Goal: Information Seeking & Learning: Learn about a topic

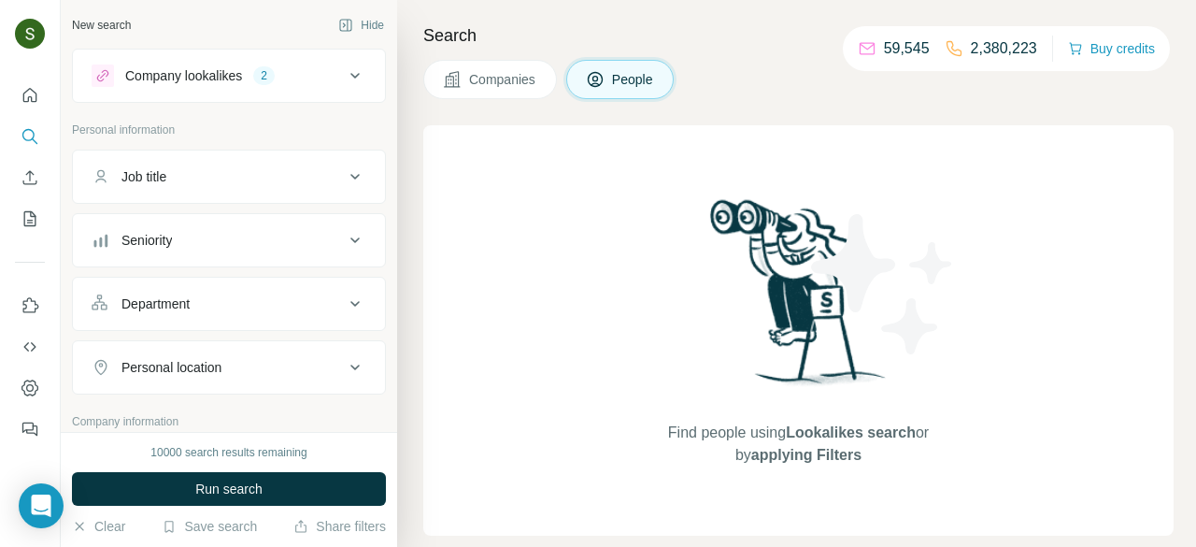
click at [507, 84] on span "Companies" at bounding box center [503, 79] width 68 height 19
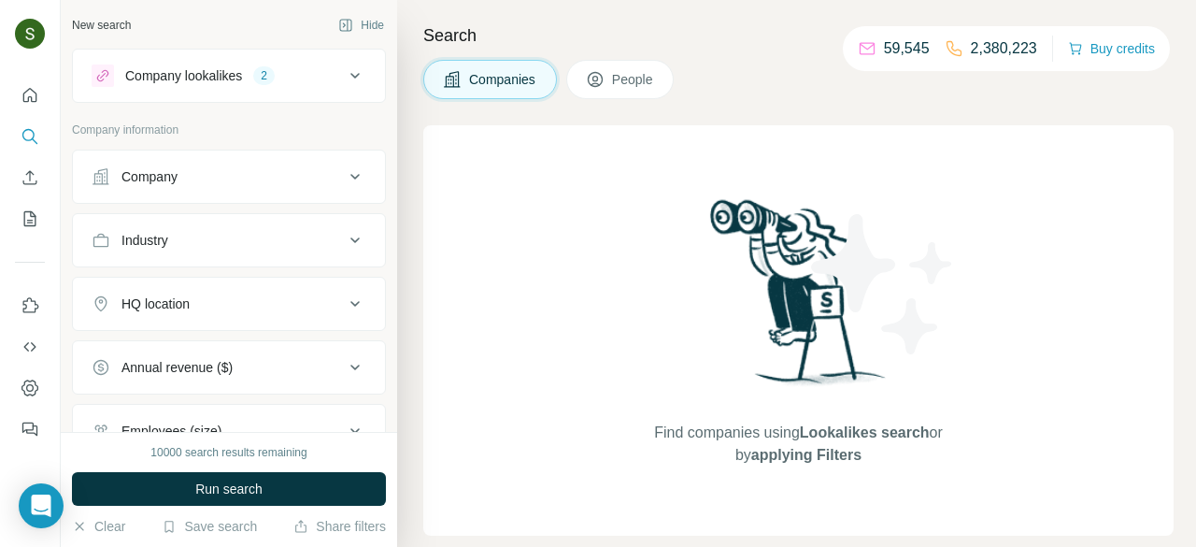
click at [218, 180] on div "Company" at bounding box center [218, 176] width 252 height 19
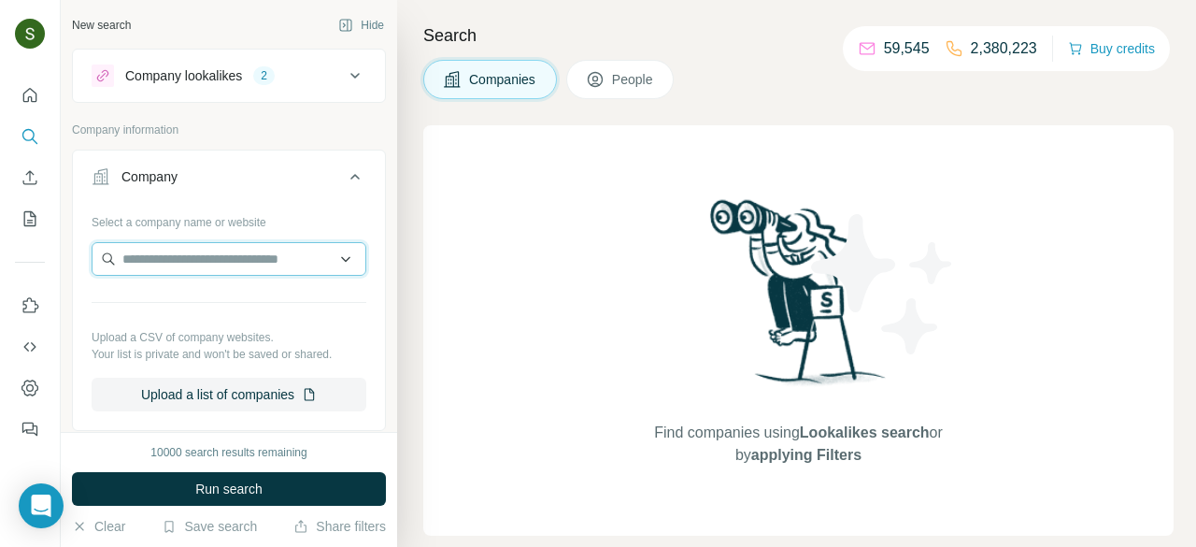
click at [202, 255] on input "text" at bounding box center [229, 259] width 275 height 34
paste input "**********"
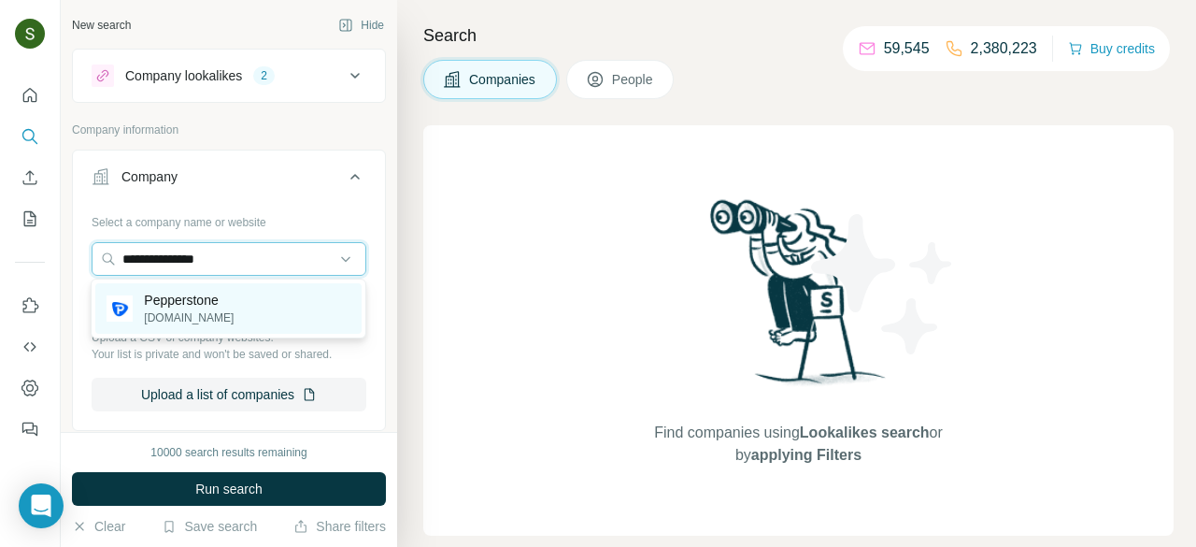
type input "**********"
click at [248, 312] on div "Pepperstone pepperstone.com" at bounding box center [228, 308] width 266 height 50
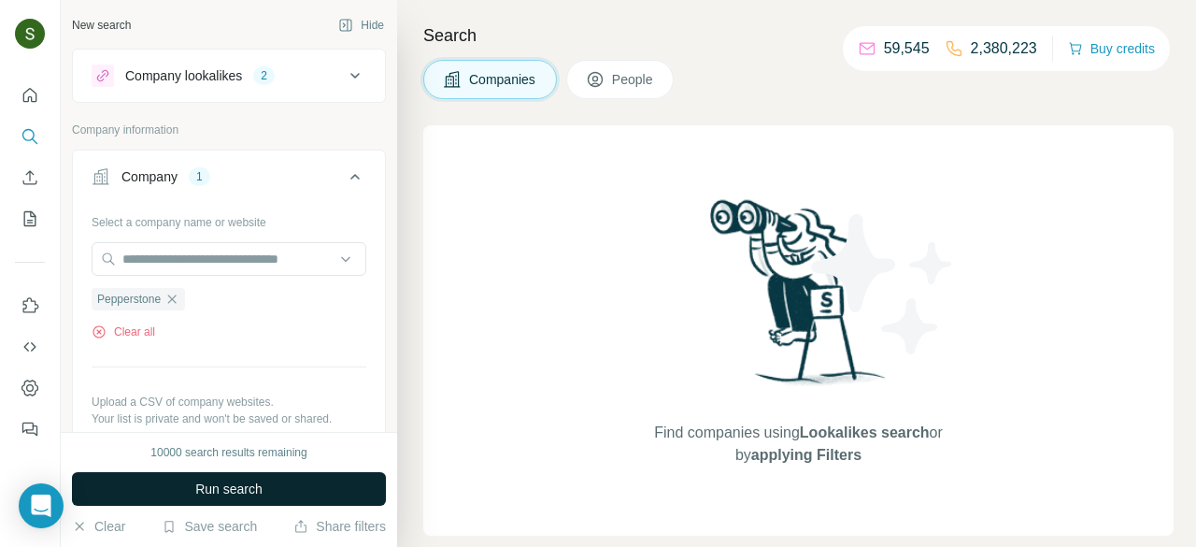
click at [294, 496] on button "Run search" at bounding box center [229, 489] width 314 height 34
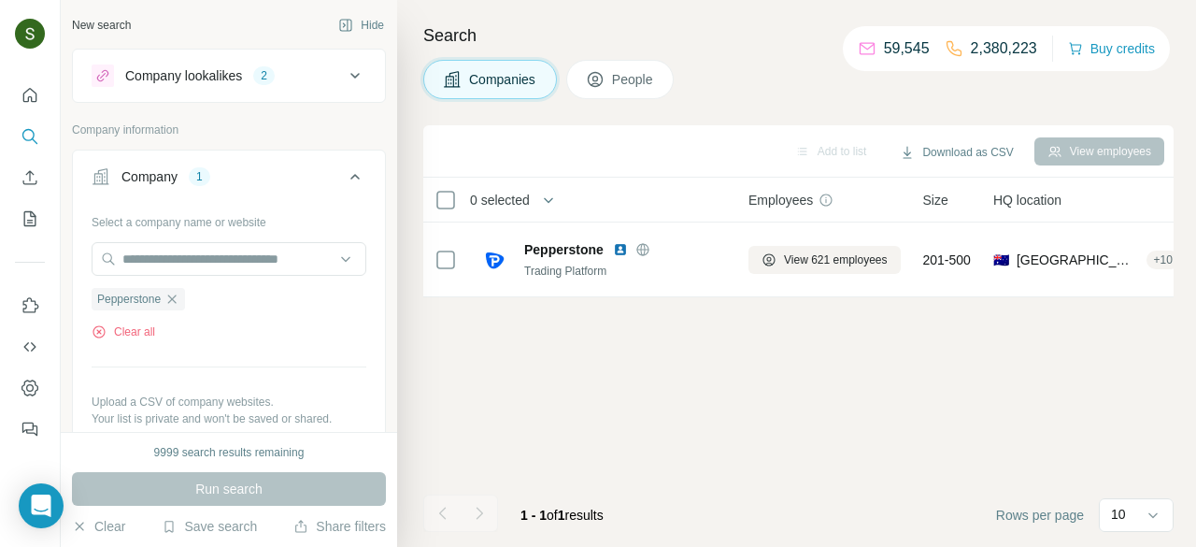
click at [629, 86] on span "People" at bounding box center [633, 79] width 43 height 19
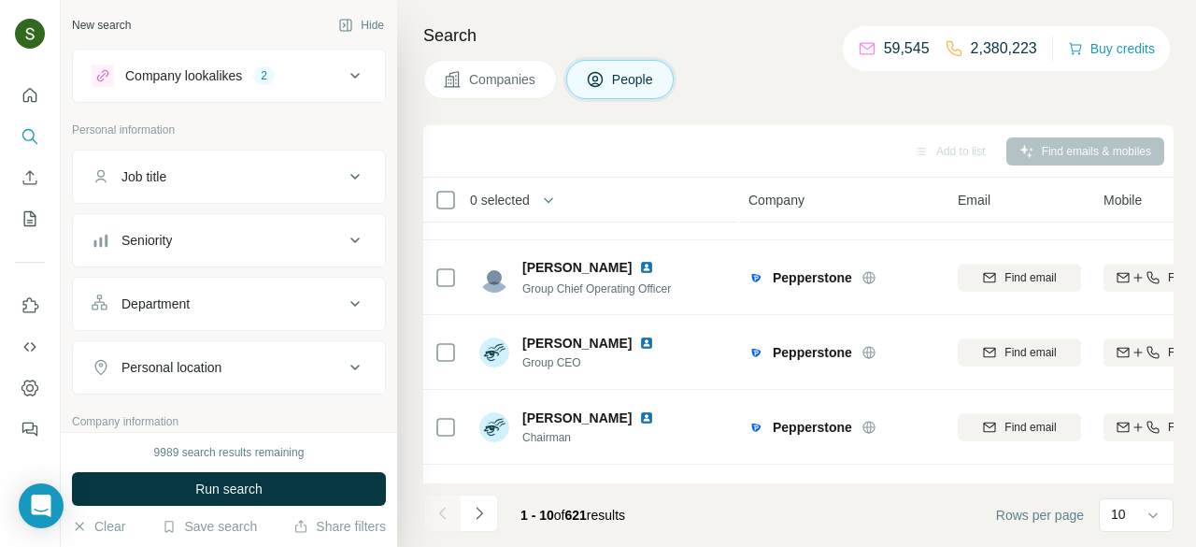
scroll to position [486, 0]
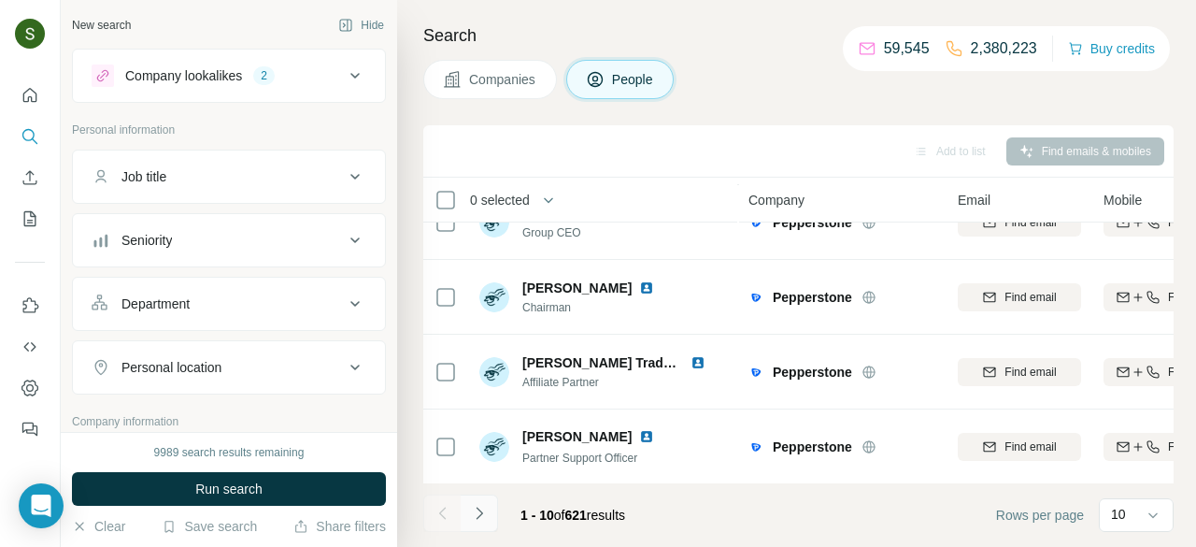
click at [481, 503] on button "Navigate to next page" at bounding box center [479, 512] width 37 height 37
click at [475, 511] on icon "Navigate to next page" at bounding box center [479, 513] width 19 height 19
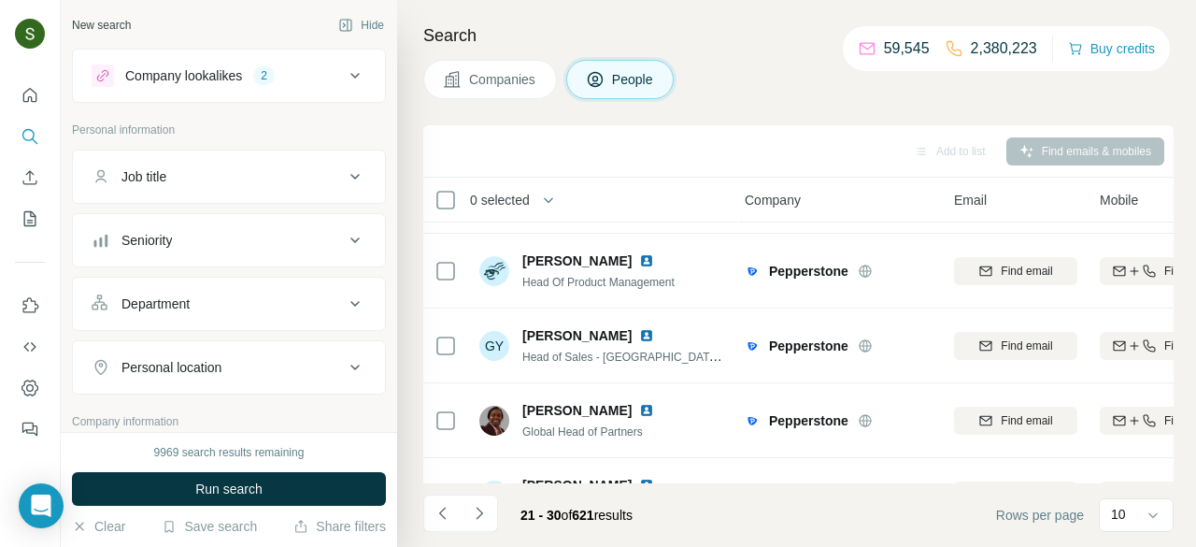
scroll to position [486, 4]
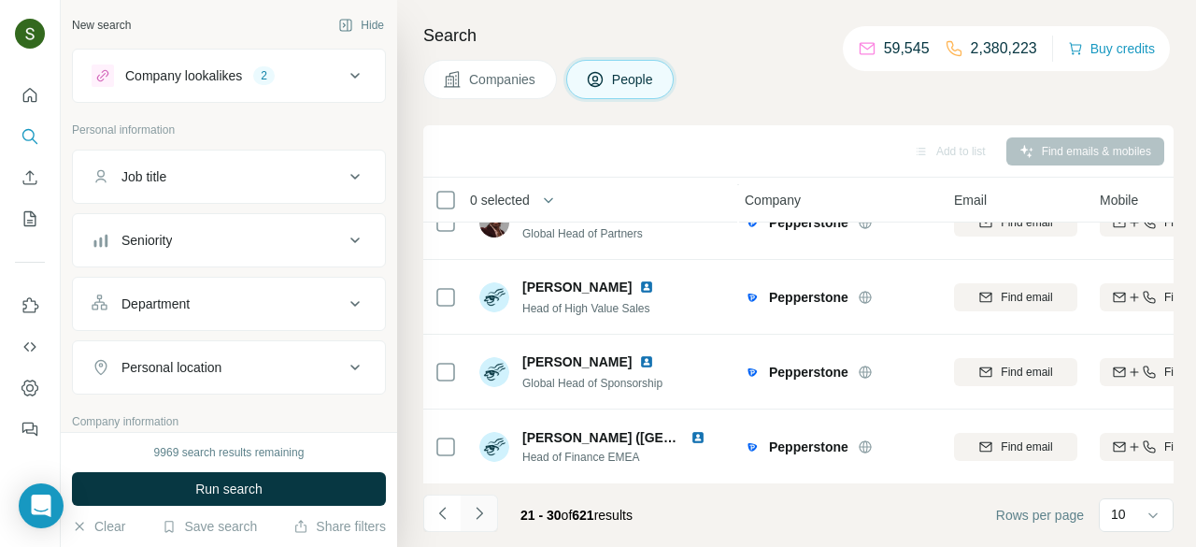
click at [480, 522] on button "Navigate to next page" at bounding box center [479, 512] width 37 height 37
click at [473, 508] on icon "Navigate to next page" at bounding box center [479, 513] width 19 height 19
click at [488, 519] on icon "Navigate to next page" at bounding box center [479, 513] width 19 height 19
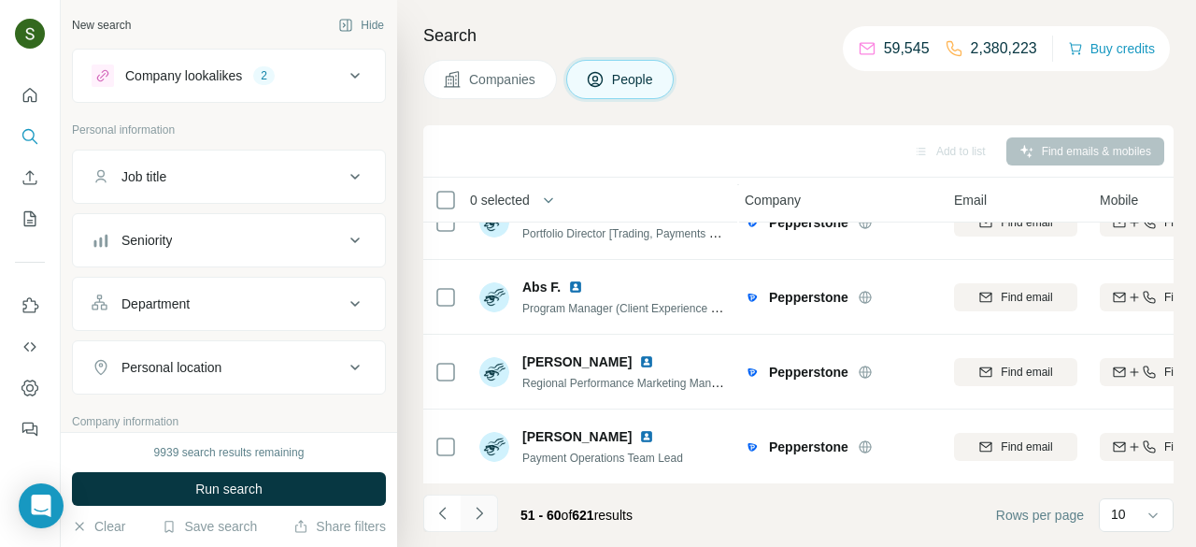
click at [480, 507] on icon "Navigate to next page" at bounding box center [479, 513] width 19 height 19
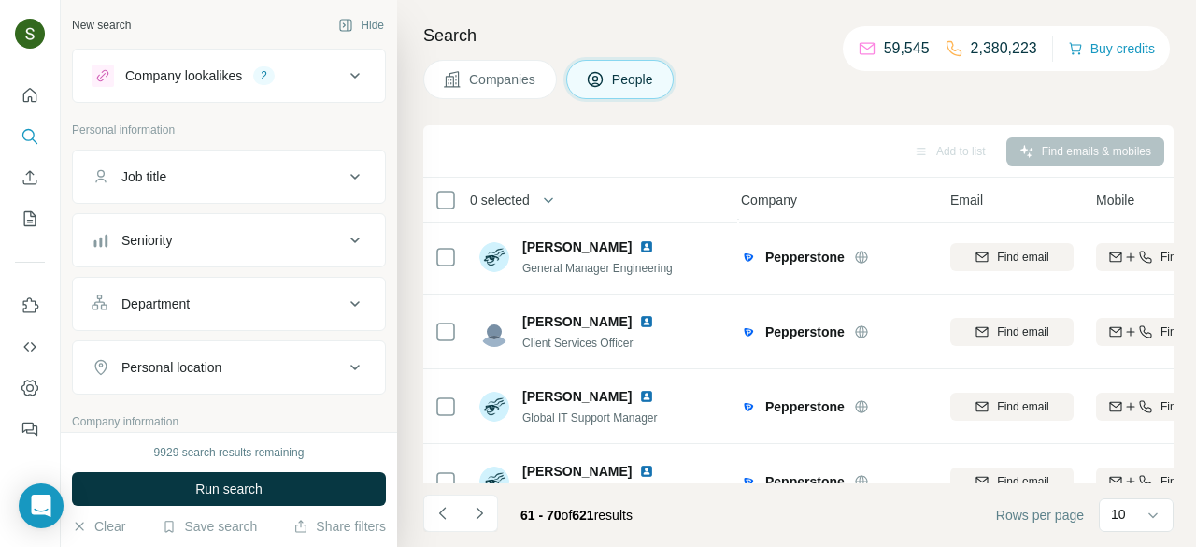
scroll to position [486, 7]
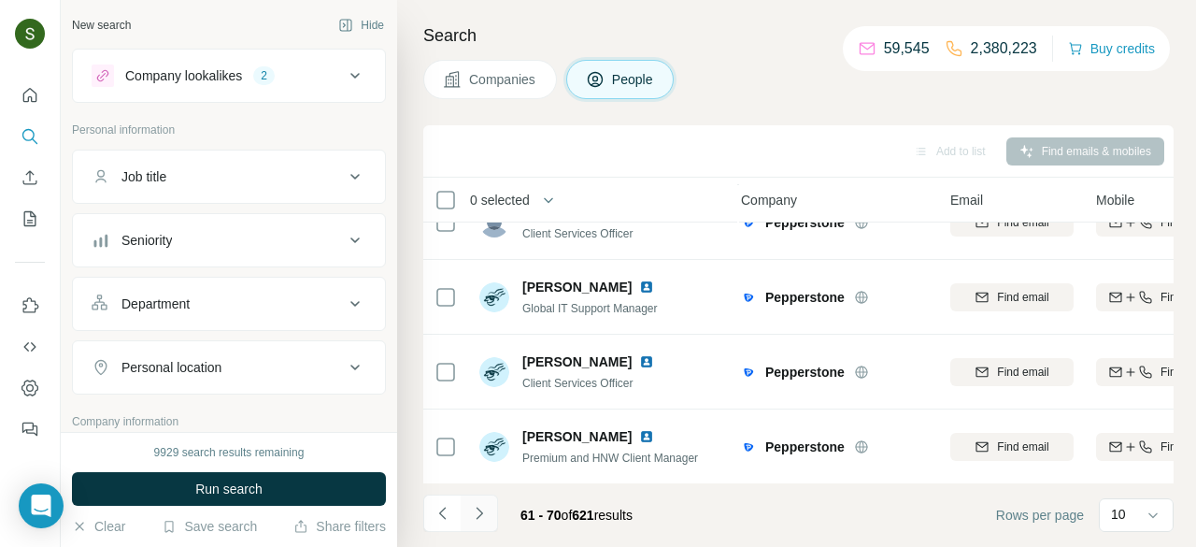
click at [486, 502] on button "Navigate to next page" at bounding box center [479, 512] width 37 height 37
click at [481, 526] on button "Navigate to next page" at bounding box center [479, 512] width 37 height 37
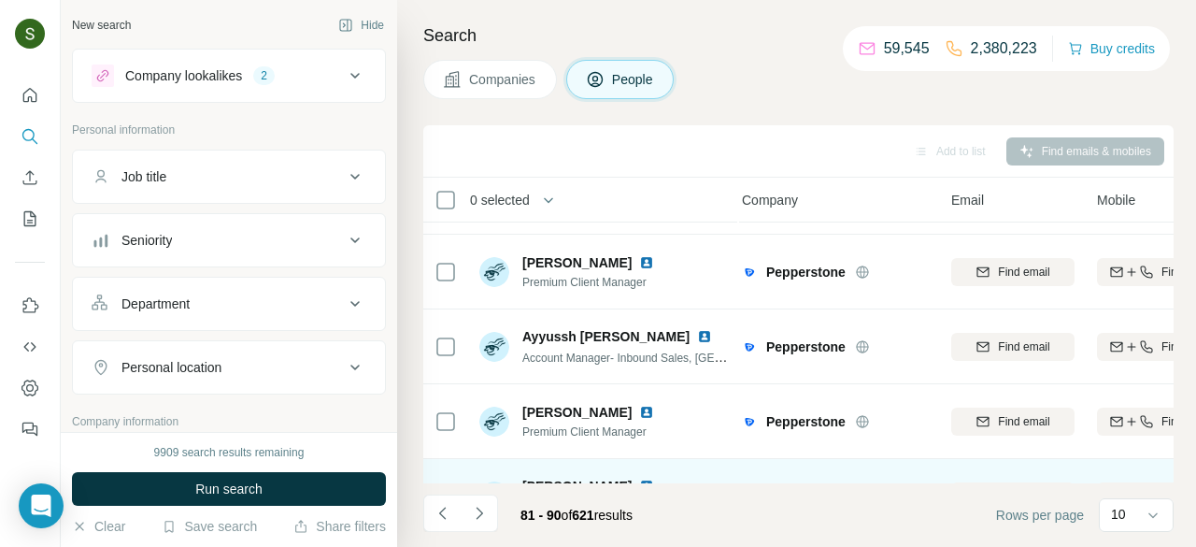
scroll to position [486, 7]
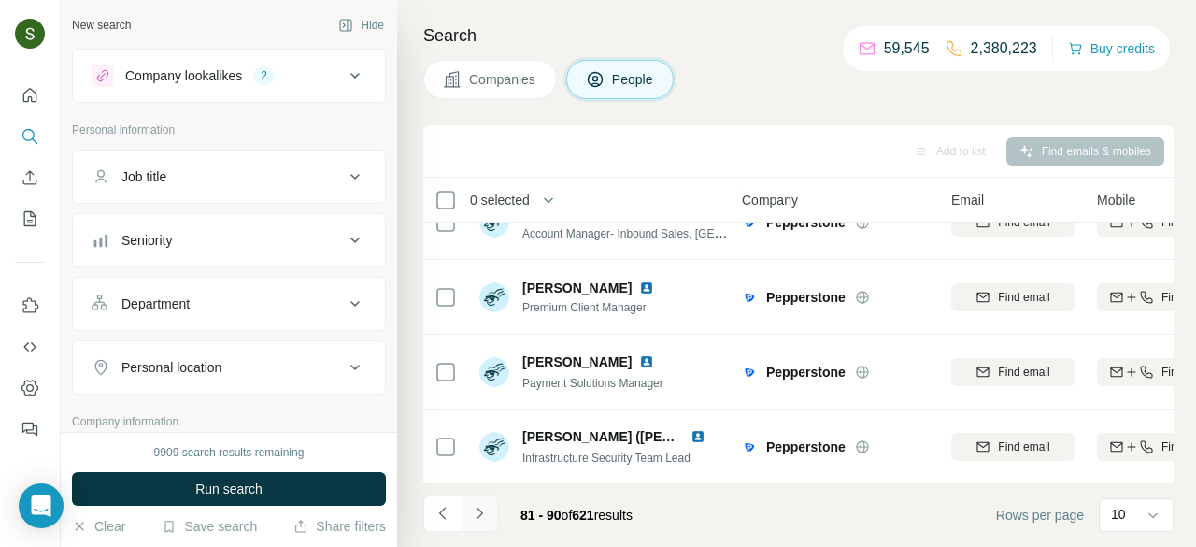
click at [478, 521] on icon "Navigate to next page" at bounding box center [479, 513] width 19 height 19
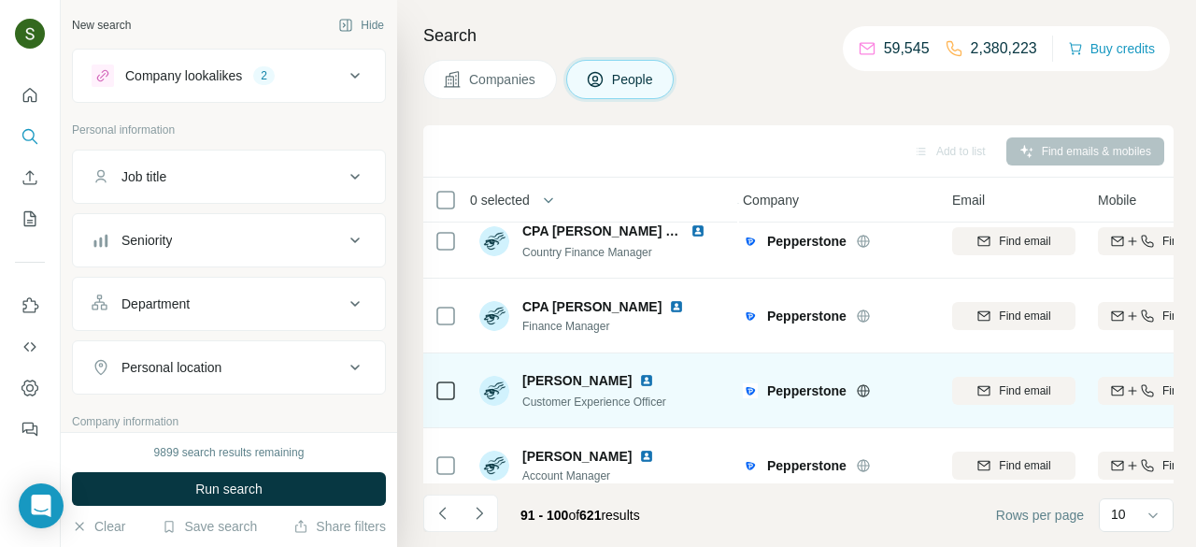
scroll to position [486, 6]
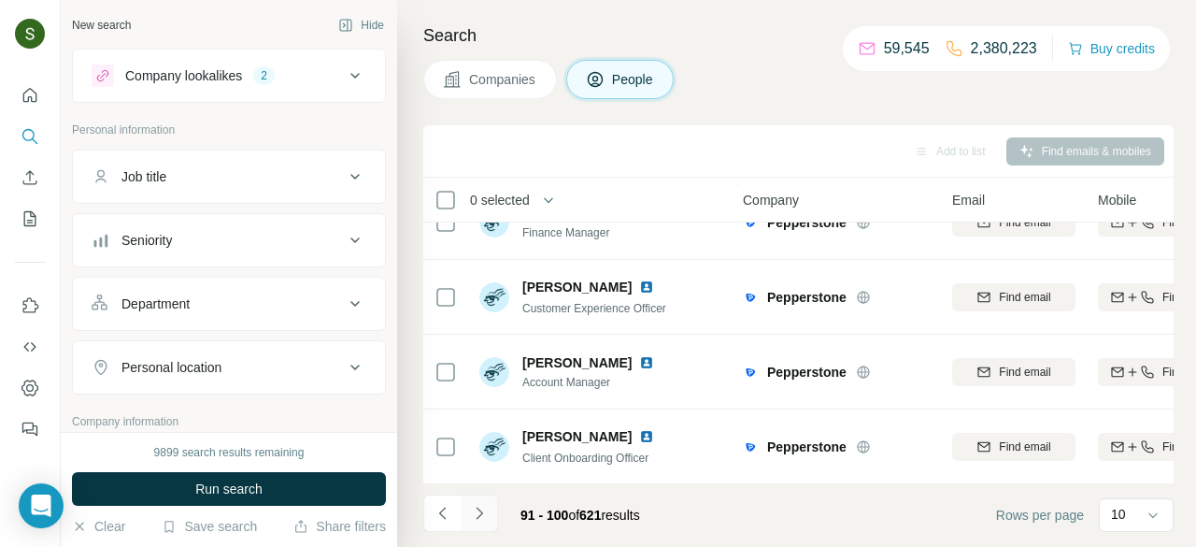
click at [489, 512] on button "Navigate to next page" at bounding box center [479, 512] width 37 height 37
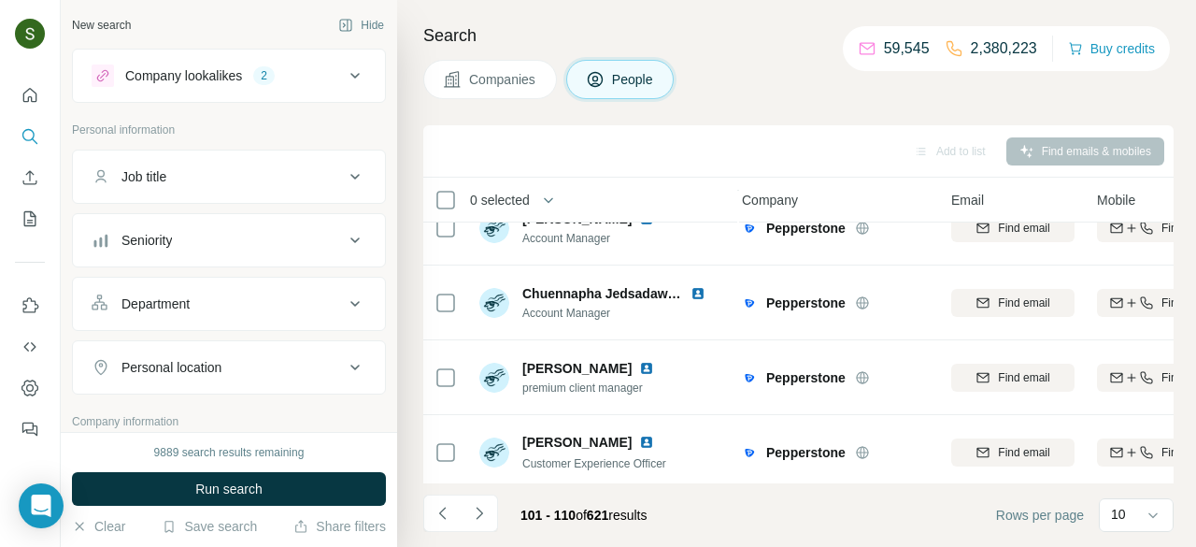
scroll to position [486, 7]
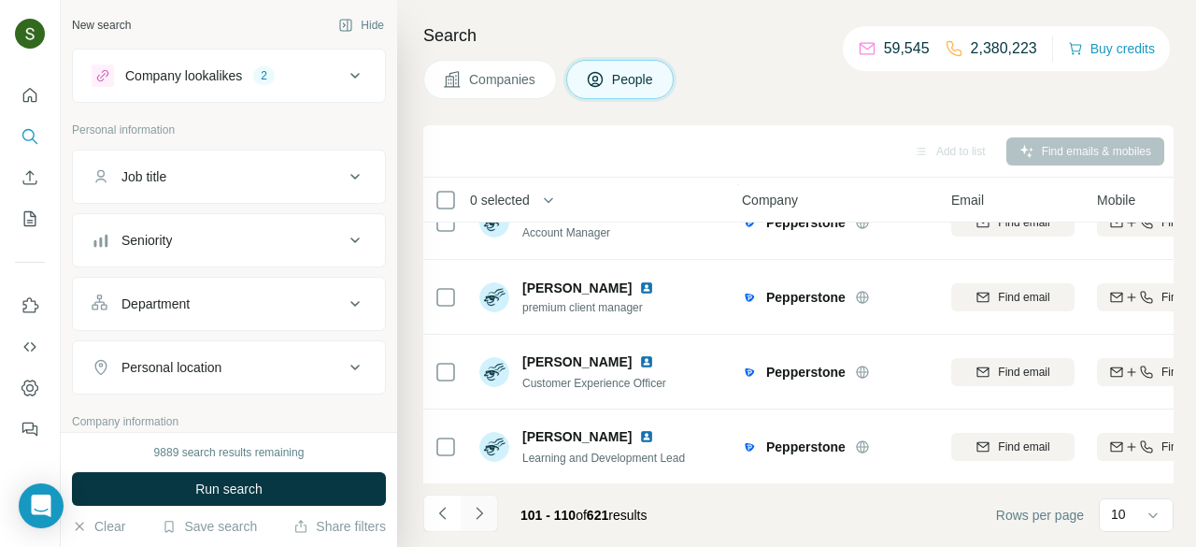
click at [479, 524] on button "Navigate to next page" at bounding box center [479, 512] width 37 height 37
click at [485, 521] on icon "Navigate to next page" at bounding box center [479, 513] width 19 height 19
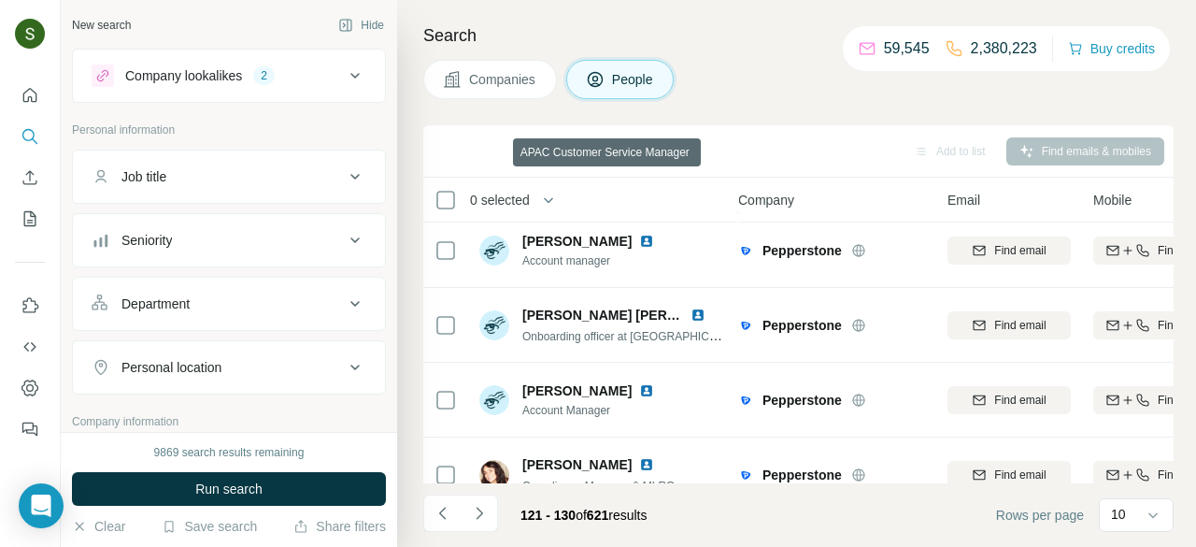
scroll to position [486, 10]
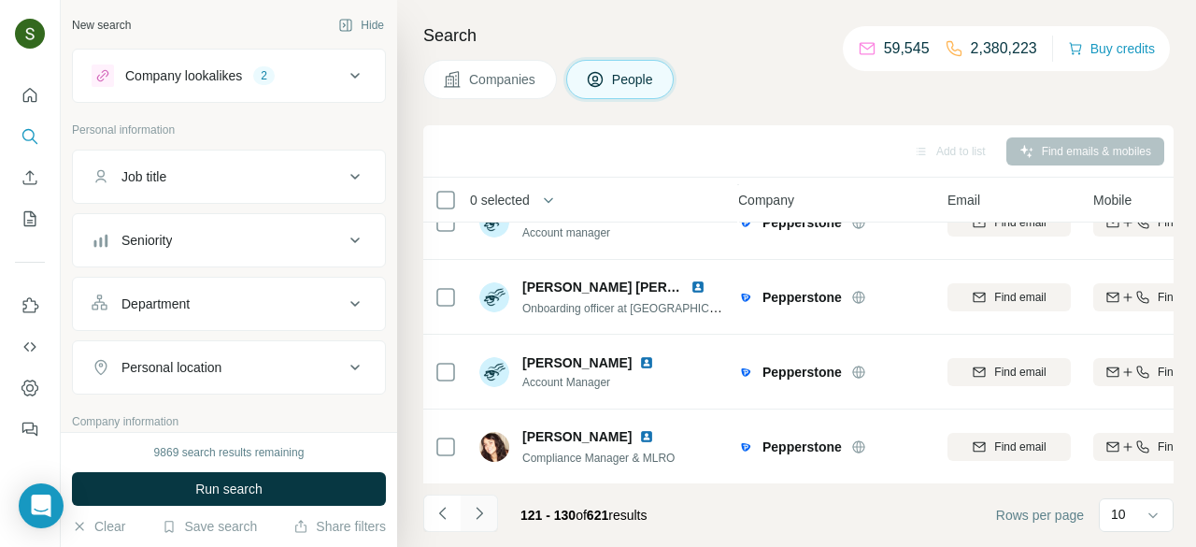
click at [490, 506] on button "Navigate to next page" at bounding box center [479, 512] width 37 height 37
click at [485, 507] on icon "Navigate to next page" at bounding box center [479, 513] width 19 height 19
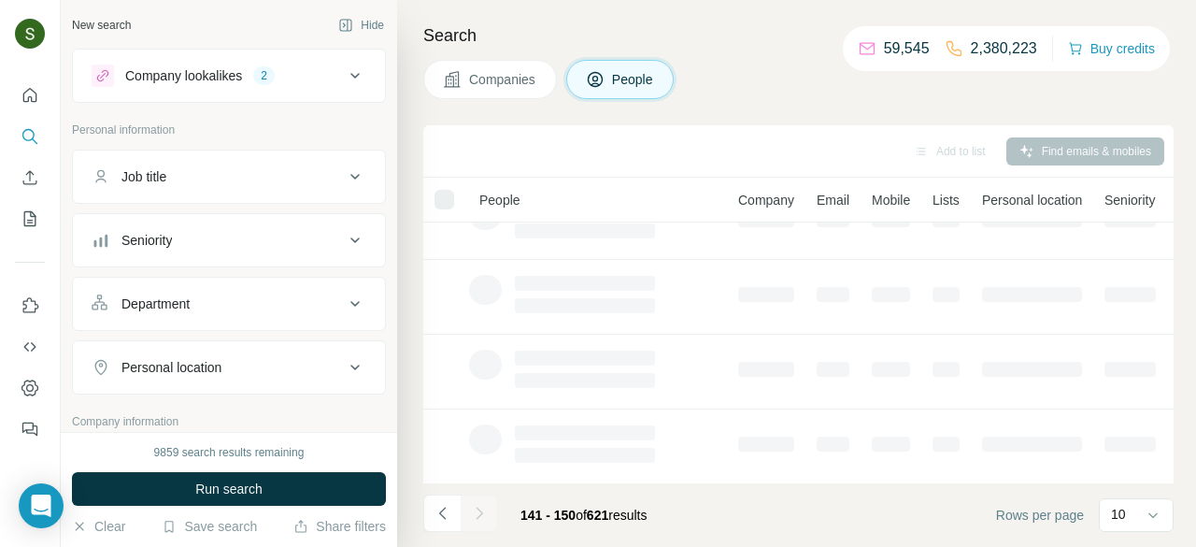
scroll to position [0, 10]
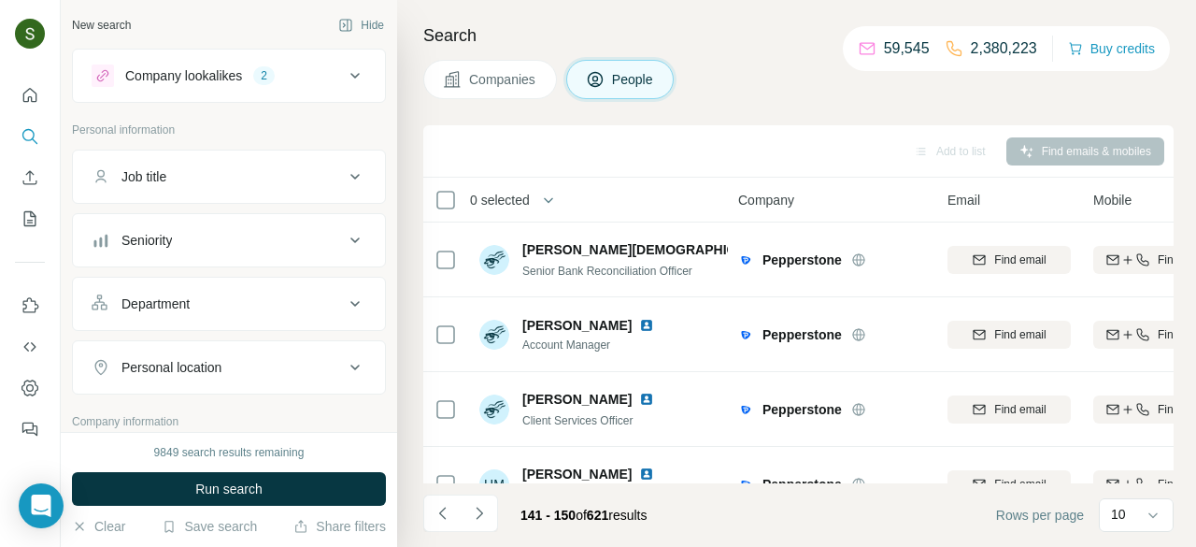
click at [520, 89] on button "Companies" at bounding box center [490, 79] width 134 height 39
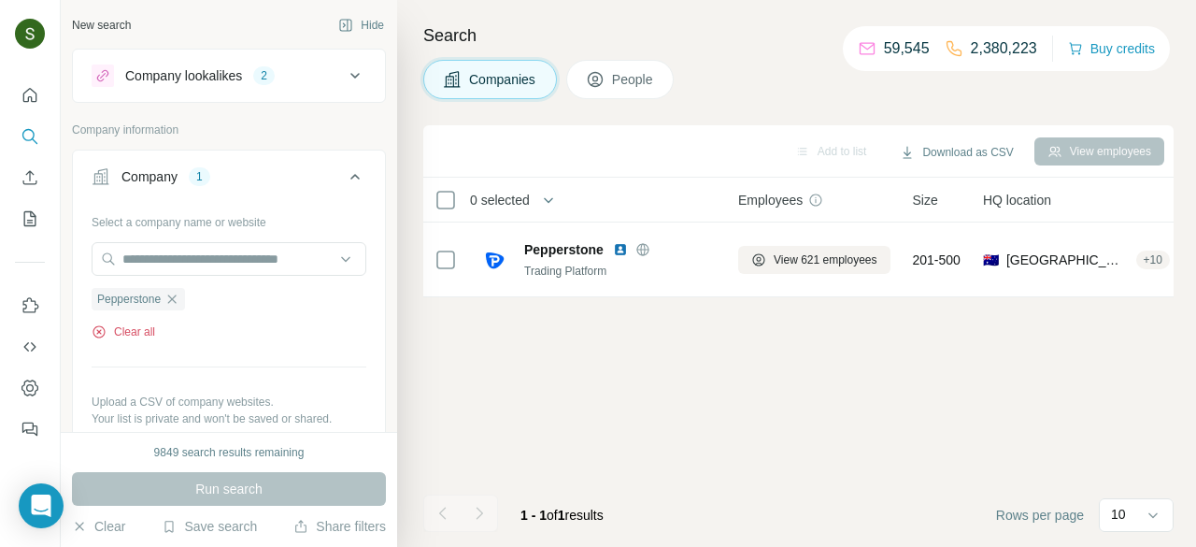
click at [139, 339] on button "Clear all" at bounding box center [124, 331] width 64 height 17
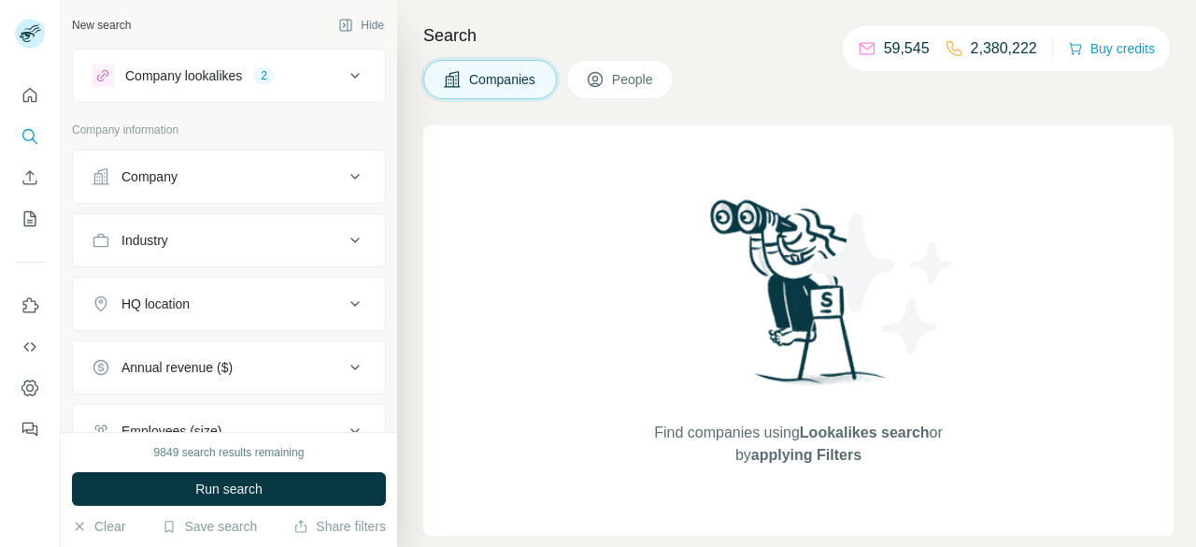
click at [213, 190] on button "Company" at bounding box center [229, 176] width 312 height 45
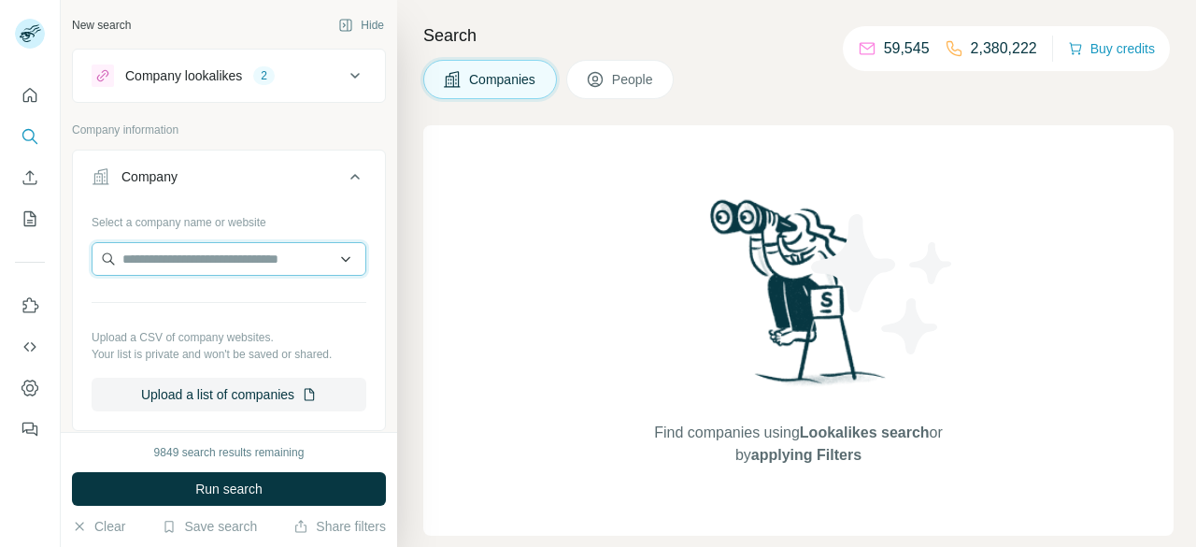
click at [198, 255] on input "text" at bounding box center [229, 259] width 275 height 34
paste input "**********"
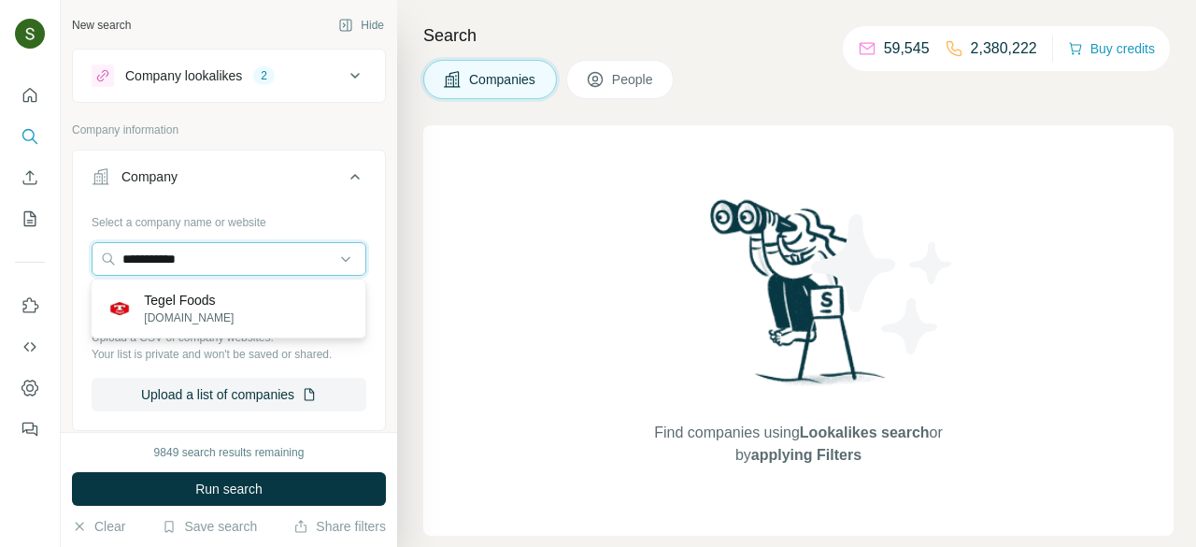
type input "**********"
click at [182, 316] on p "tegel.co.nz" at bounding box center [189, 317] width 90 height 17
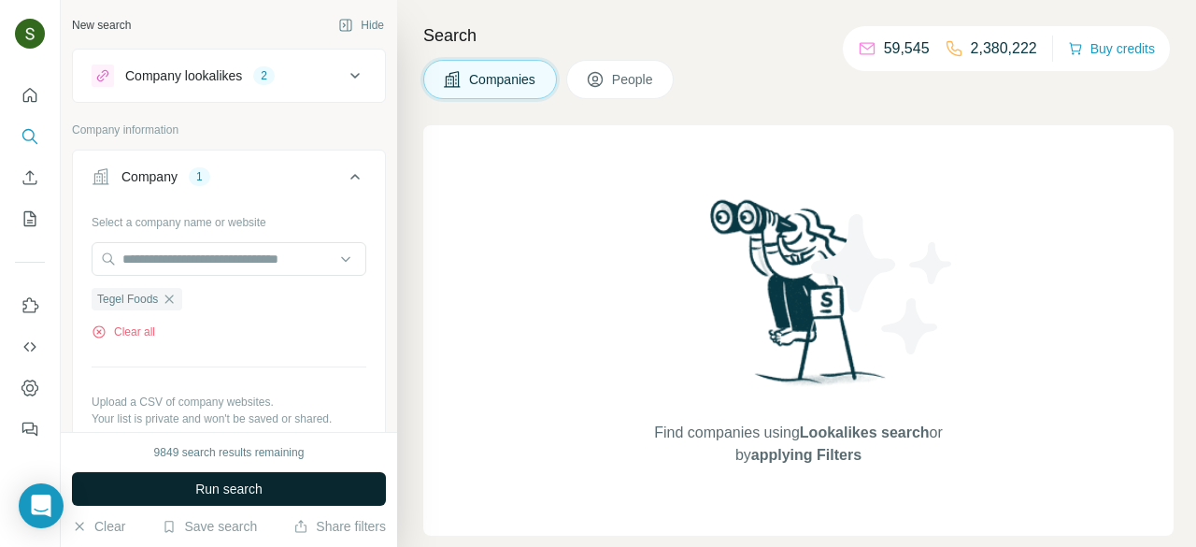
click at [245, 483] on span "Run search" at bounding box center [228, 488] width 67 height 19
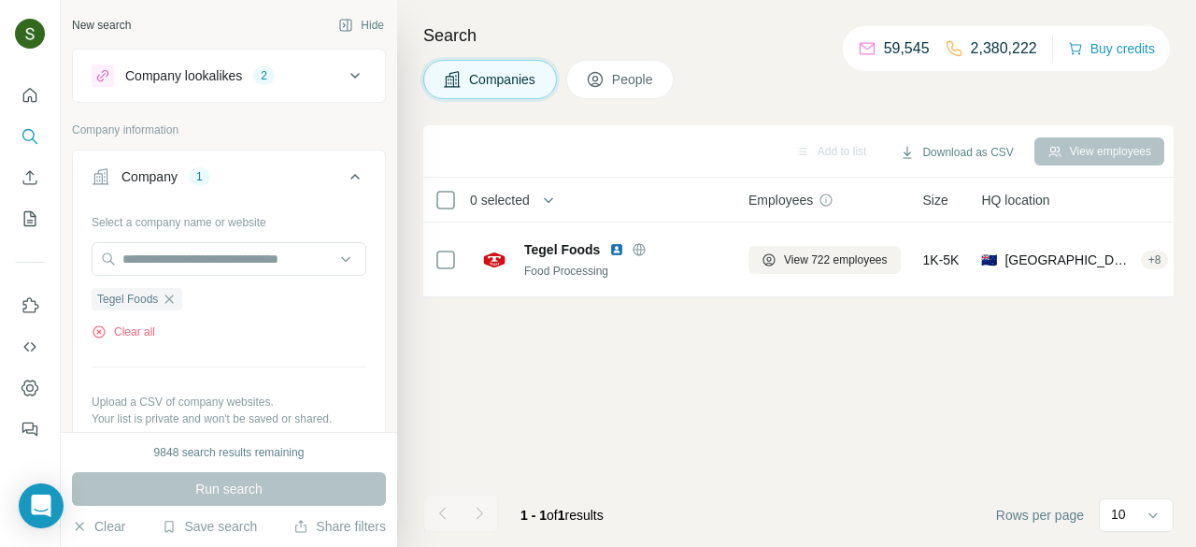
click at [625, 92] on button "People" at bounding box center [620, 79] width 108 height 39
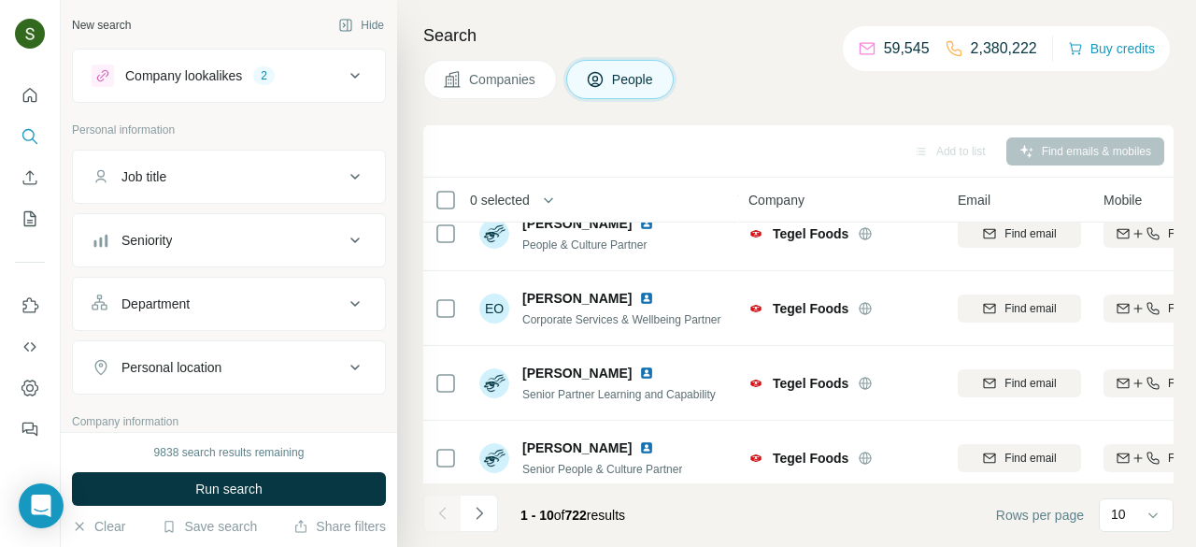
scroll to position [486, 0]
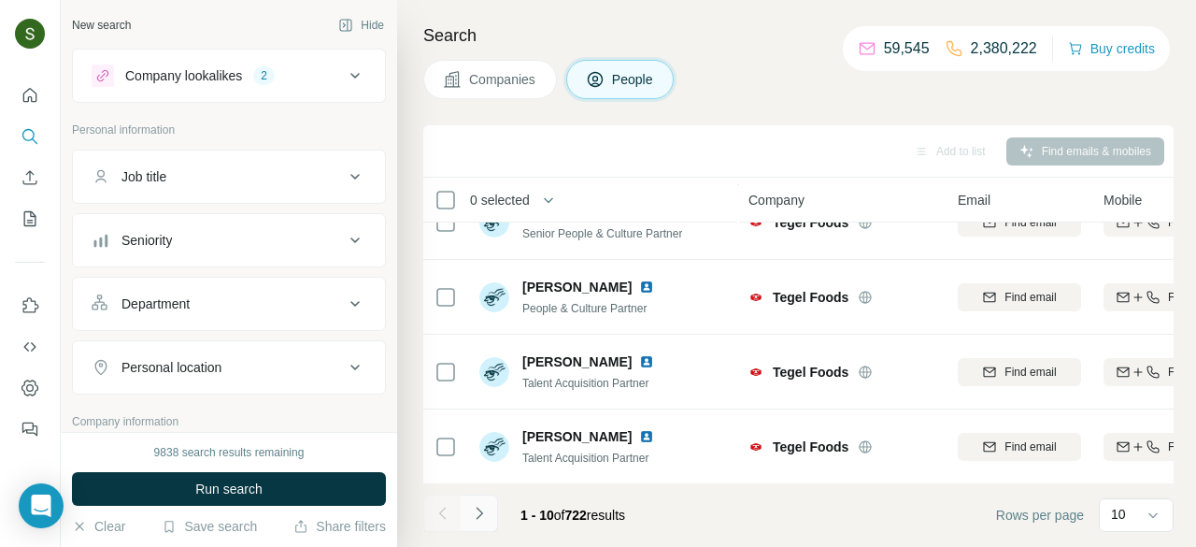
click at [478, 516] on icon "Navigate to next page" at bounding box center [479, 513] width 7 height 12
click at [492, 517] on button "Navigate to next page" at bounding box center [479, 512] width 37 height 37
click at [485, 514] on icon "Navigate to next page" at bounding box center [479, 513] width 19 height 19
click at [482, 505] on icon "Navigate to next page" at bounding box center [479, 513] width 19 height 19
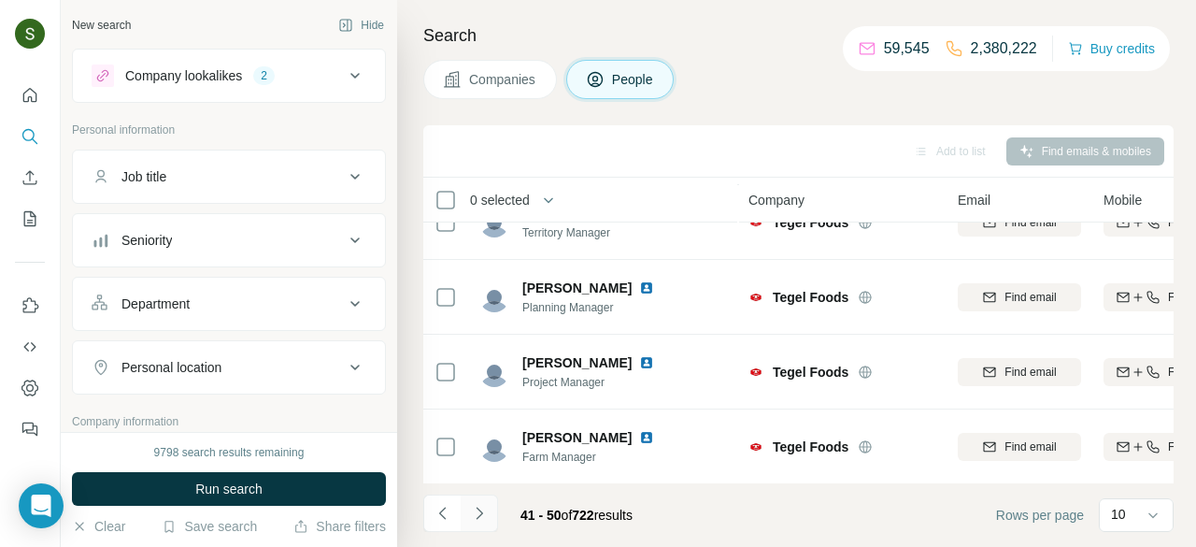
click at [483, 524] on button "Navigate to next page" at bounding box center [479, 512] width 37 height 37
click at [475, 521] on icon "Navigate to next page" at bounding box center [479, 513] width 19 height 19
click at [484, 504] on icon "Navigate to next page" at bounding box center [479, 513] width 19 height 19
click at [485, 524] on button "Navigate to next page" at bounding box center [479, 512] width 37 height 37
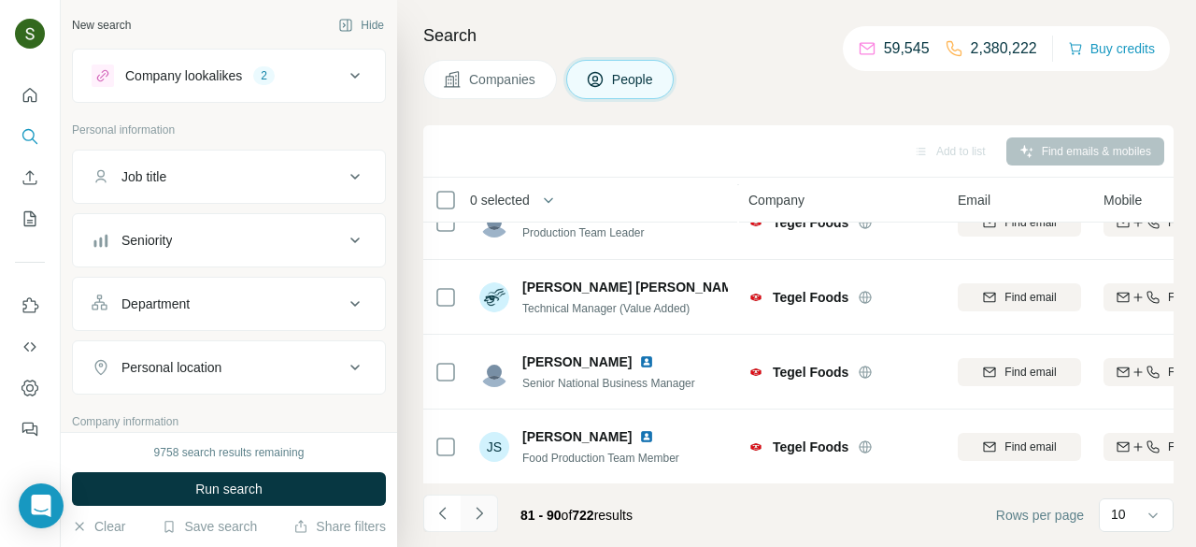
click at [477, 512] on icon "Navigate to next page" at bounding box center [479, 513] width 19 height 19
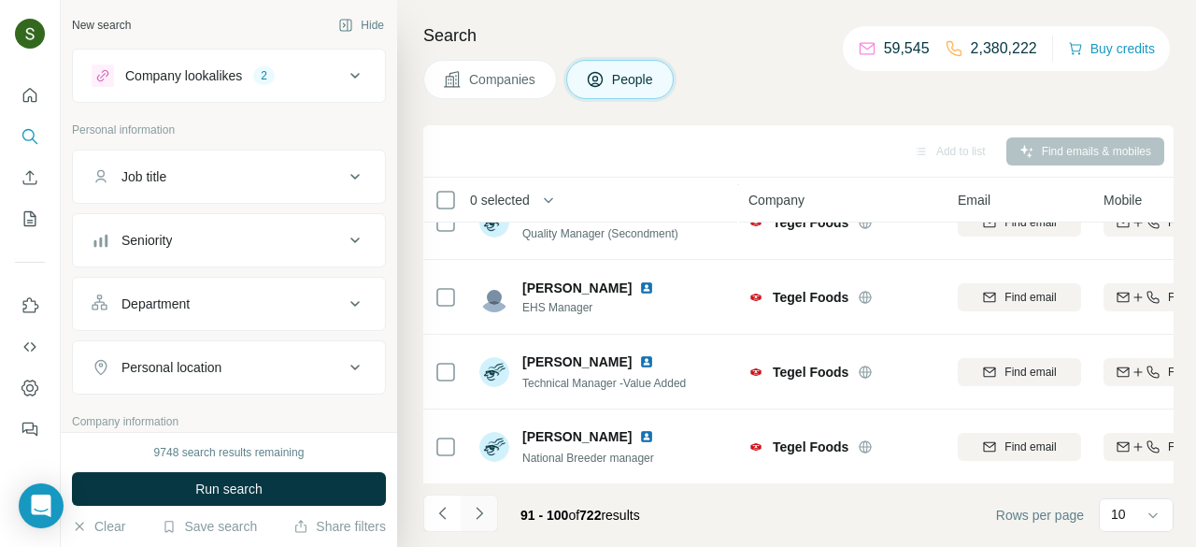
click at [477, 515] on icon "Navigate to next page" at bounding box center [479, 513] width 19 height 19
click at [478, 515] on icon "Navigate to next page" at bounding box center [479, 513] width 7 height 12
click at [489, 512] on button "Navigate to next page" at bounding box center [479, 512] width 37 height 37
click at [490, 508] on button "Navigate to next page" at bounding box center [479, 512] width 37 height 37
click at [468, 516] on button "Navigate to next page" at bounding box center [479, 512] width 37 height 37
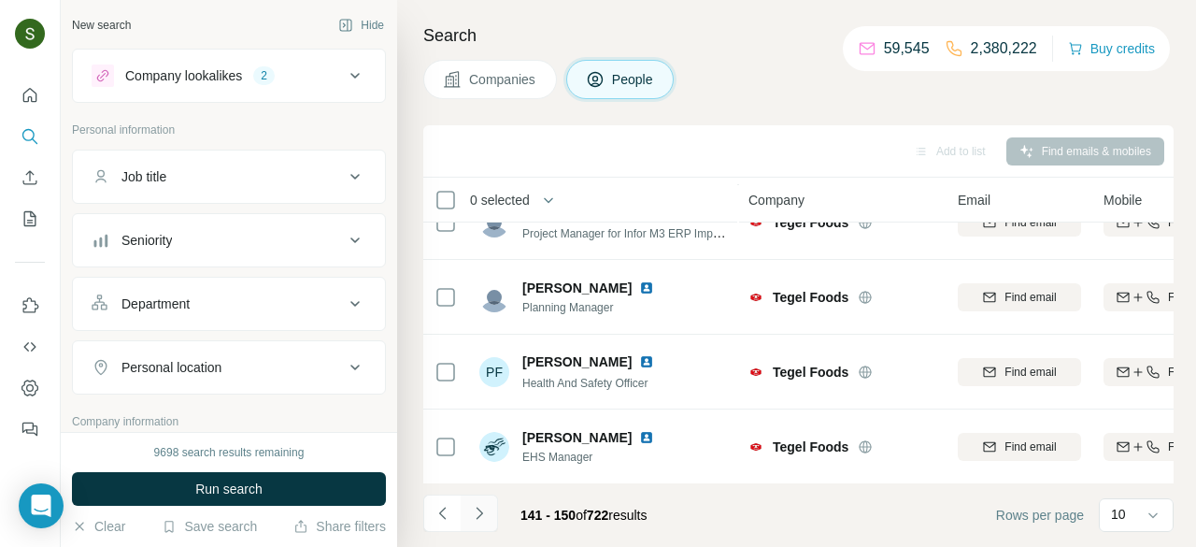
click at [478, 515] on icon "Navigate to next page" at bounding box center [479, 513] width 19 height 19
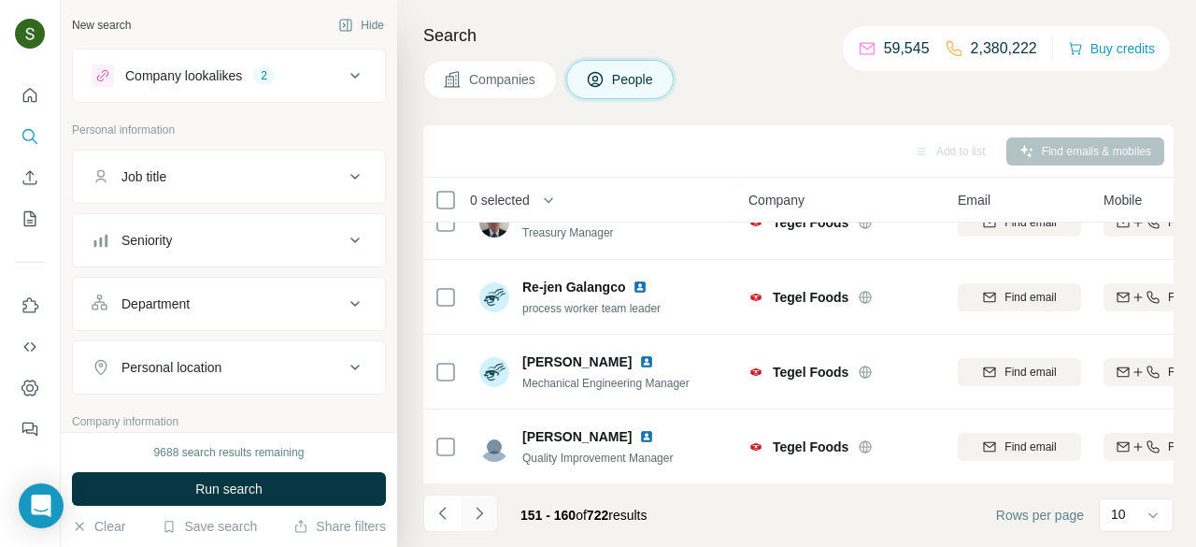
click at [489, 517] on button "Navigate to next page" at bounding box center [479, 512] width 37 height 37
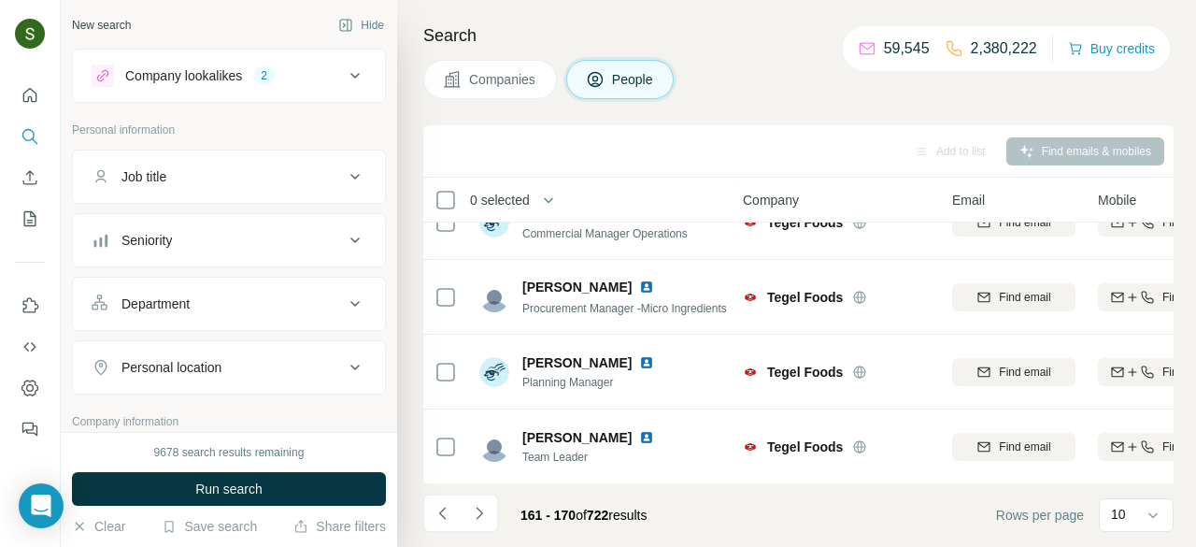
scroll to position [486, 7]
click at [491, 527] on button "Navigate to next page" at bounding box center [479, 512] width 37 height 37
click at [481, 511] on icon "Navigate to next page" at bounding box center [479, 513] width 19 height 19
click at [475, 514] on icon "Navigate to next page" at bounding box center [479, 513] width 19 height 19
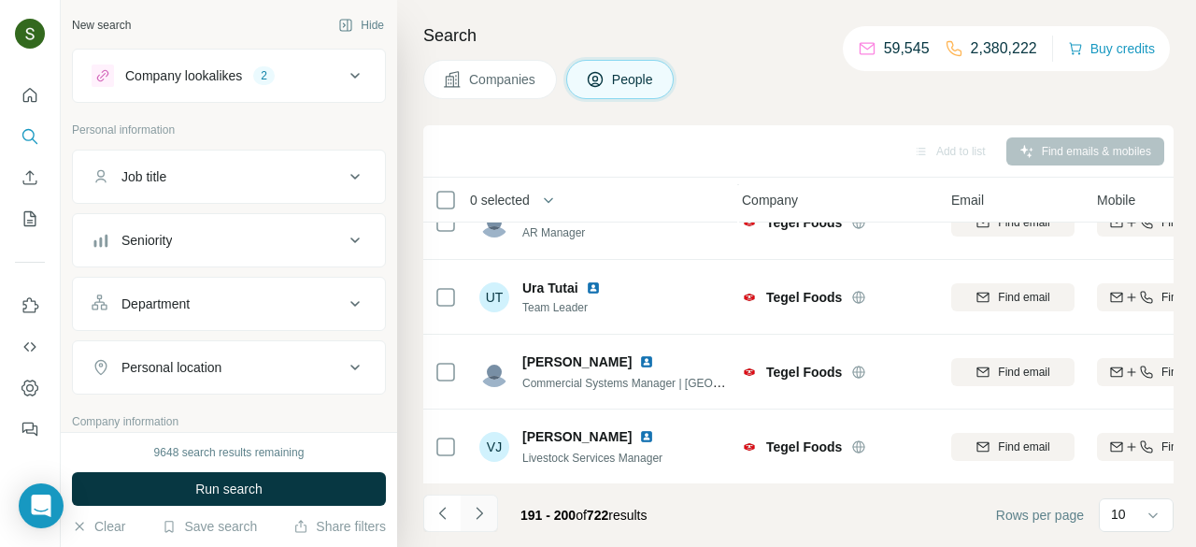
click at [474, 515] on icon "Navigate to next page" at bounding box center [479, 513] width 19 height 19
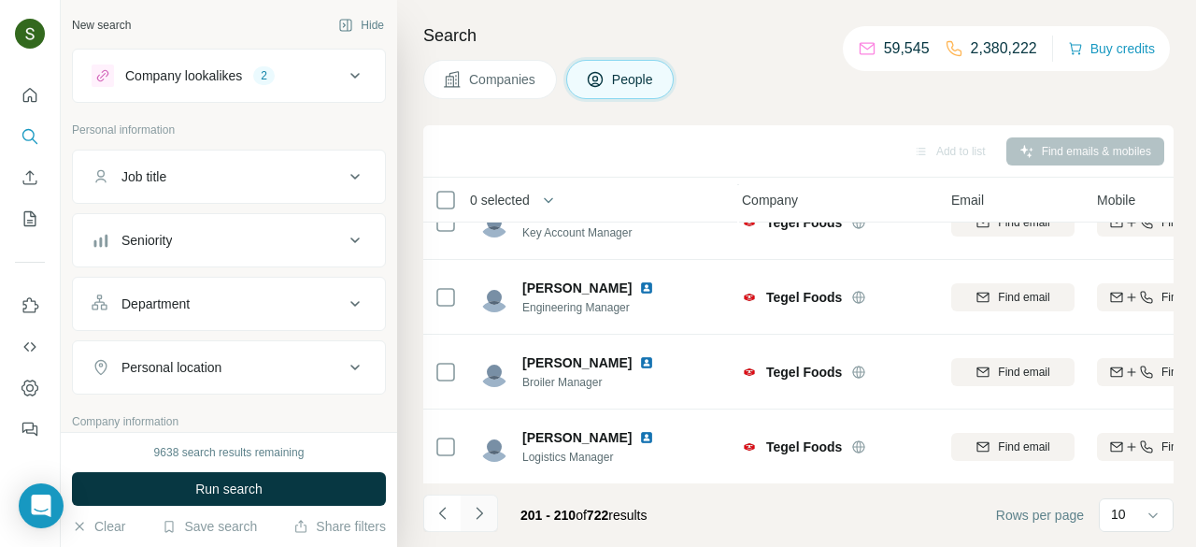
click at [488, 518] on button "Navigate to next page" at bounding box center [479, 512] width 37 height 37
click at [479, 521] on icon "Navigate to next page" at bounding box center [479, 513] width 19 height 19
click at [484, 514] on icon "Navigate to next page" at bounding box center [479, 513] width 19 height 19
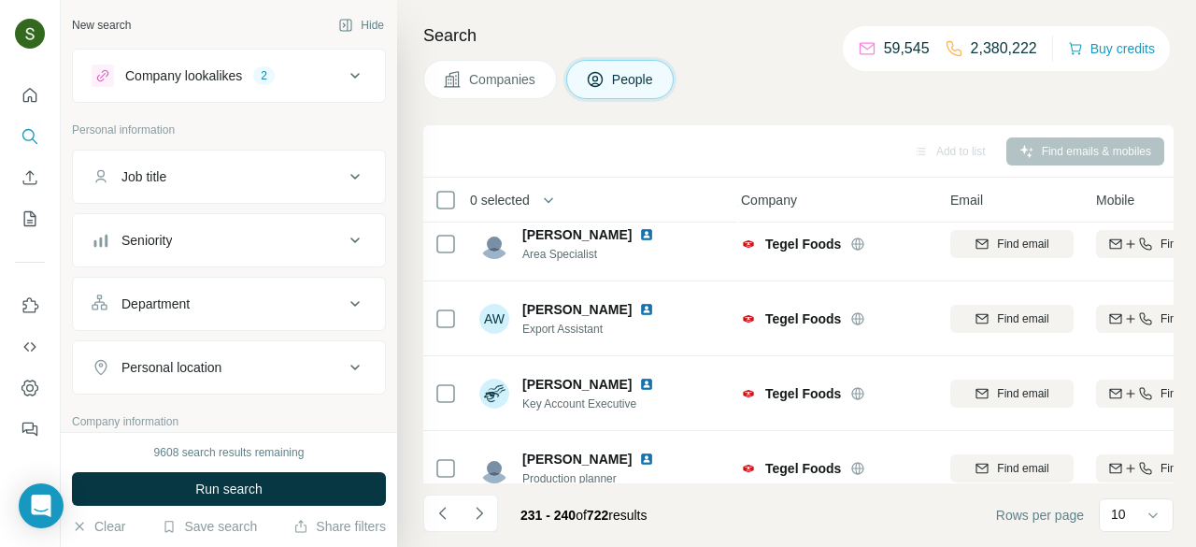
scroll to position [486, 7]
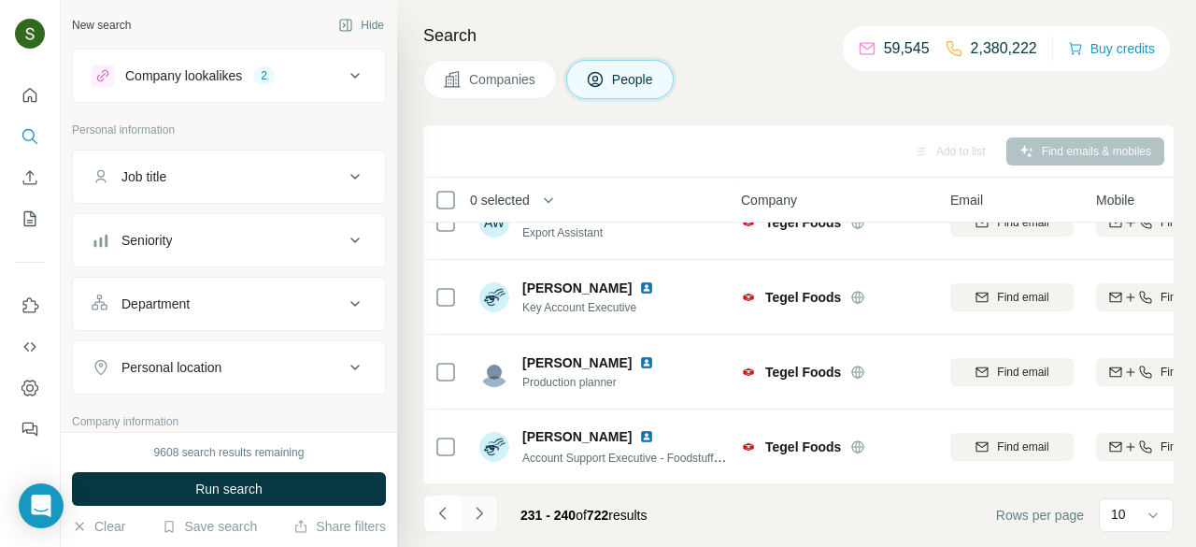
click at [486, 510] on icon "Navigate to next page" at bounding box center [479, 513] width 19 height 19
click at [479, 500] on button "Navigate to next page" at bounding box center [479, 512] width 37 height 37
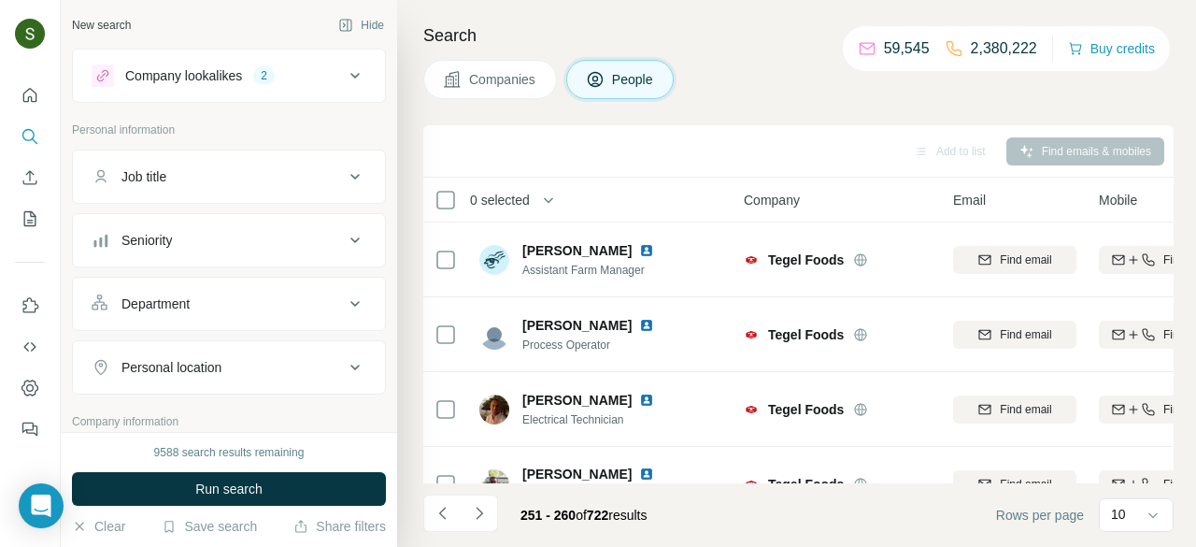
scroll to position [486, 5]
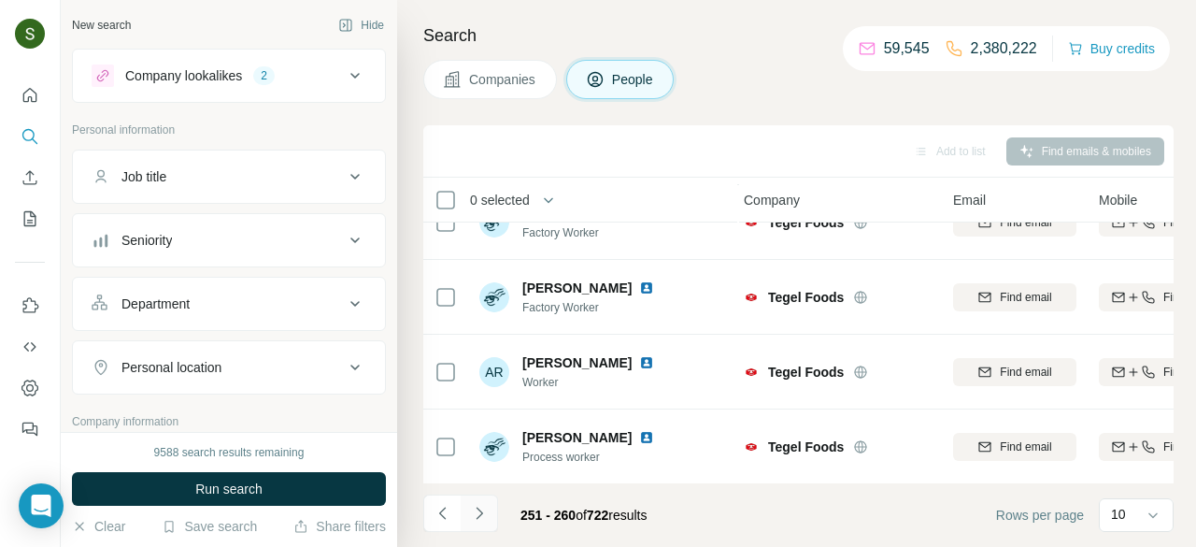
click at [480, 516] on icon "Navigate to next page" at bounding box center [479, 513] width 19 height 19
click at [472, 524] on button "Navigate to next page" at bounding box center [479, 512] width 37 height 37
click at [477, 522] on button "Navigate to next page" at bounding box center [479, 512] width 37 height 37
click at [482, 515] on icon "Navigate to next page" at bounding box center [479, 513] width 19 height 19
click at [485, 519] on icon "Navigate to next page" at bounding box center [479, 513] width 19 height 19
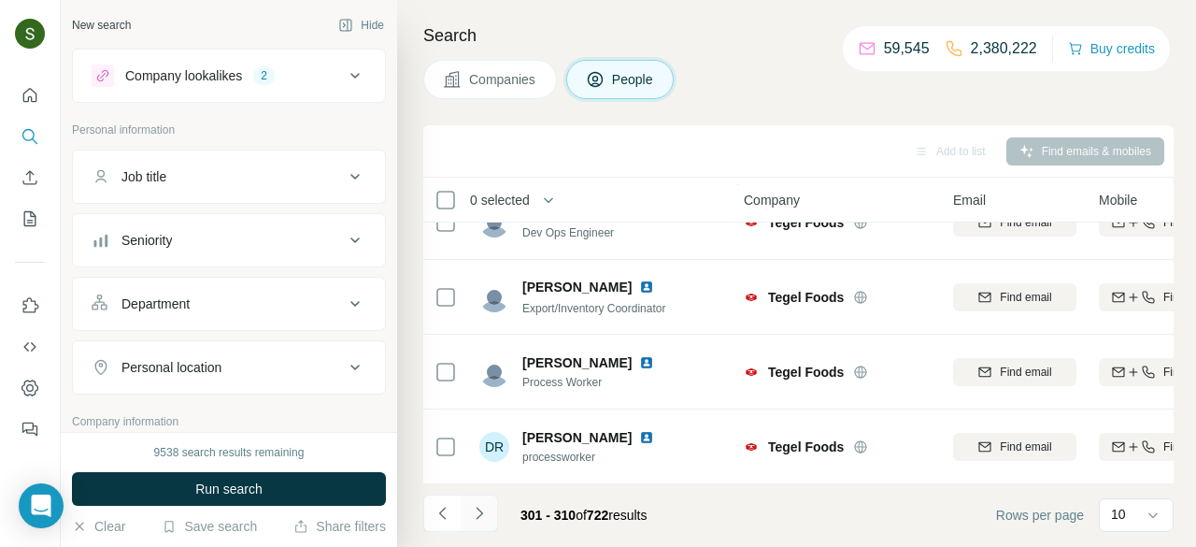
click at [479, 516] on icon "Navigate to next page" at bounding box center [479, 513] width 19 height 19
click at [488, 521] on button "Navigate to next page" at bounding box center [479, 512] width 37 height 37
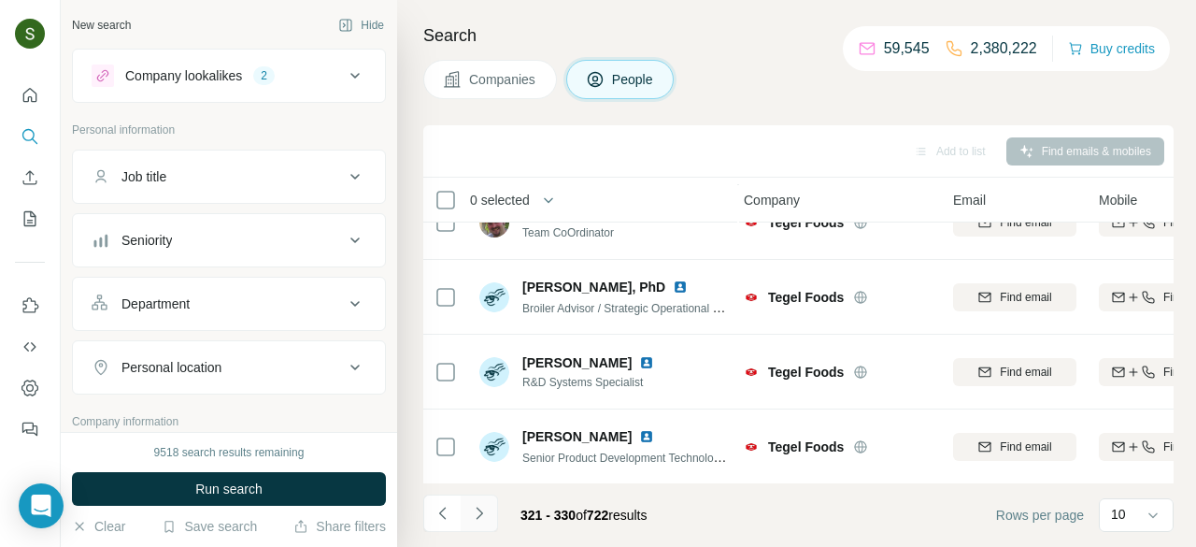
click at [476, 517] on icon "Navigate to next page" at bounding box center [479, 513] width 19 height 19
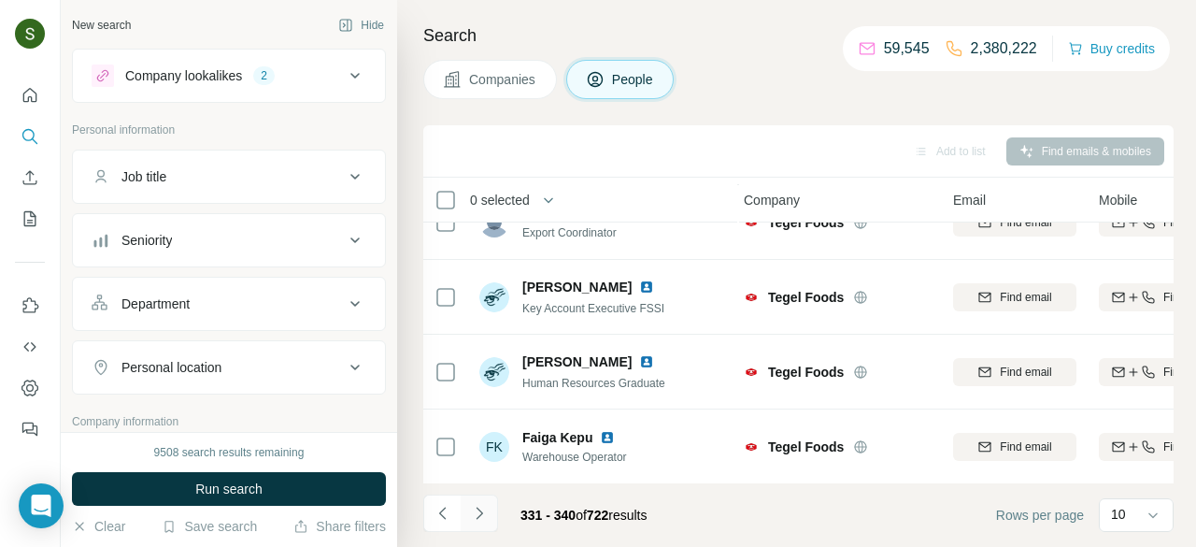
click at [478, 512] on icon "Navigate to next page" at bounding box center [479, 513] width 19 height 19
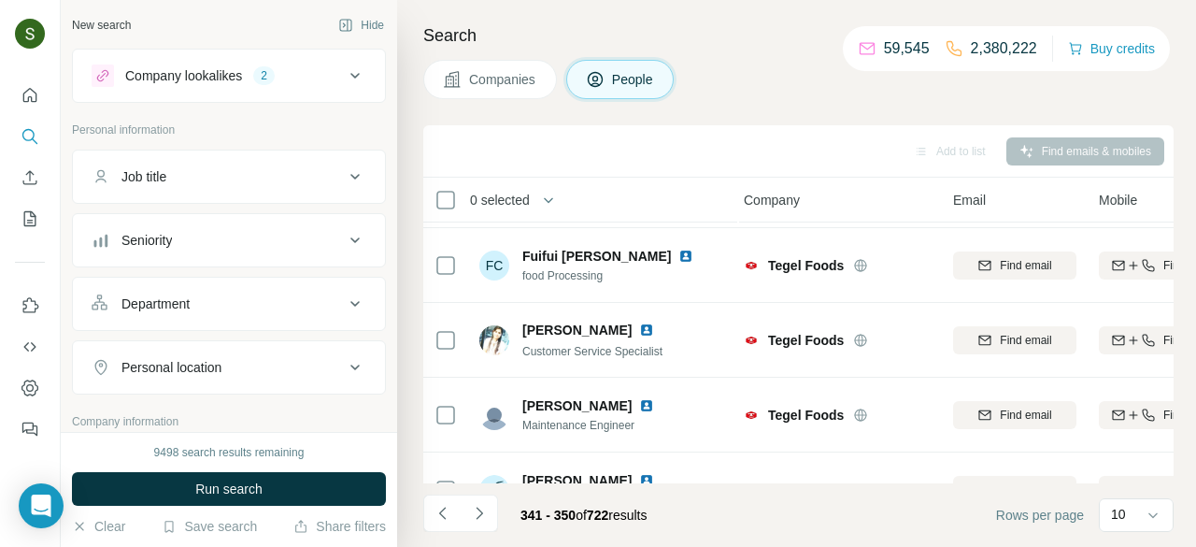
scroll to position [486, 6]
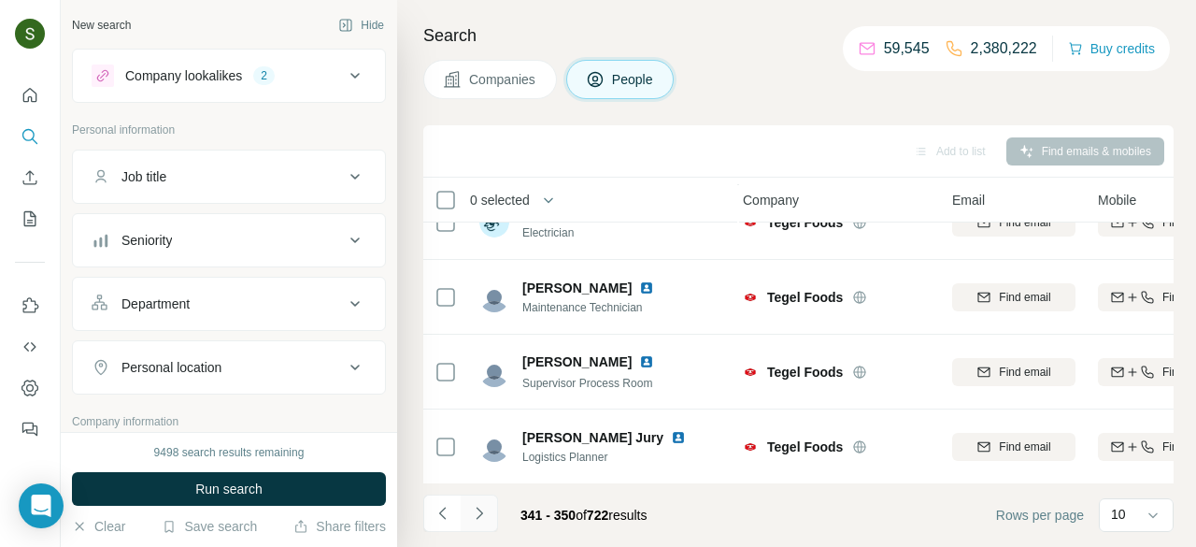
click at [487, 517] on icon "Navigate to next page" at bounding box center [479, 513] width 19 height 19
click at [479, 512] on icon "Navigate to next page" at bounding box center [479, 513] width 19 height 19
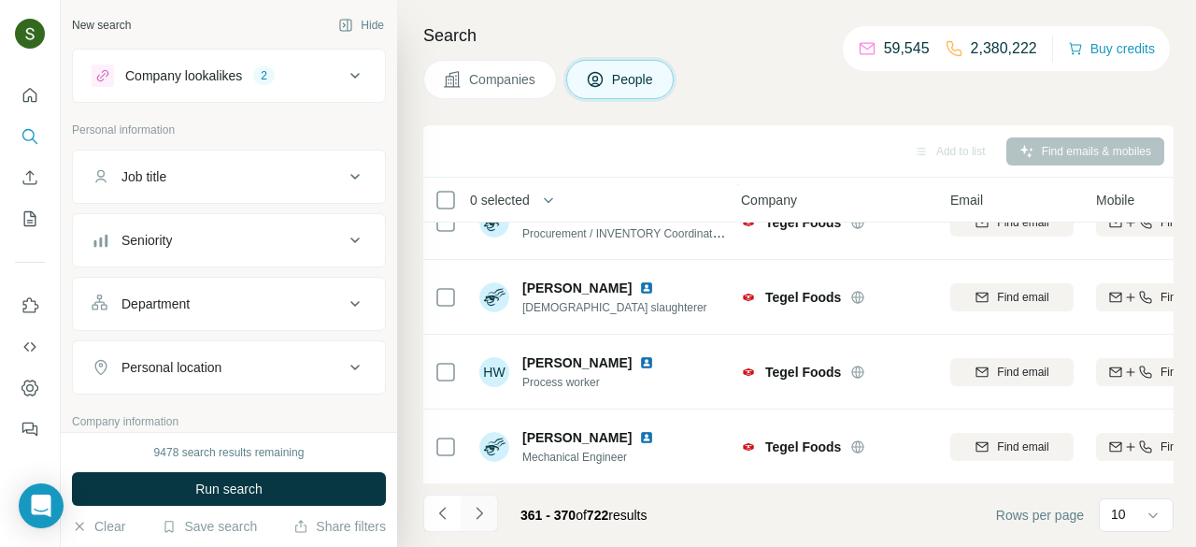
click at [487, 517] on icon "Navigate to next page" at bounding box center [479, 513] width 19 height 19
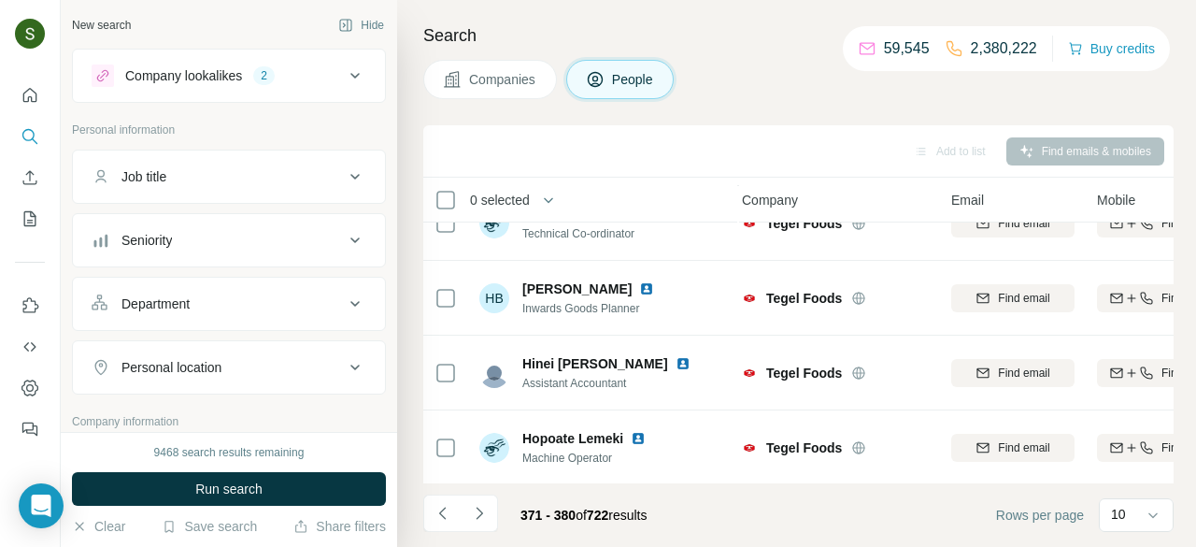
scroll to position [486, 7]
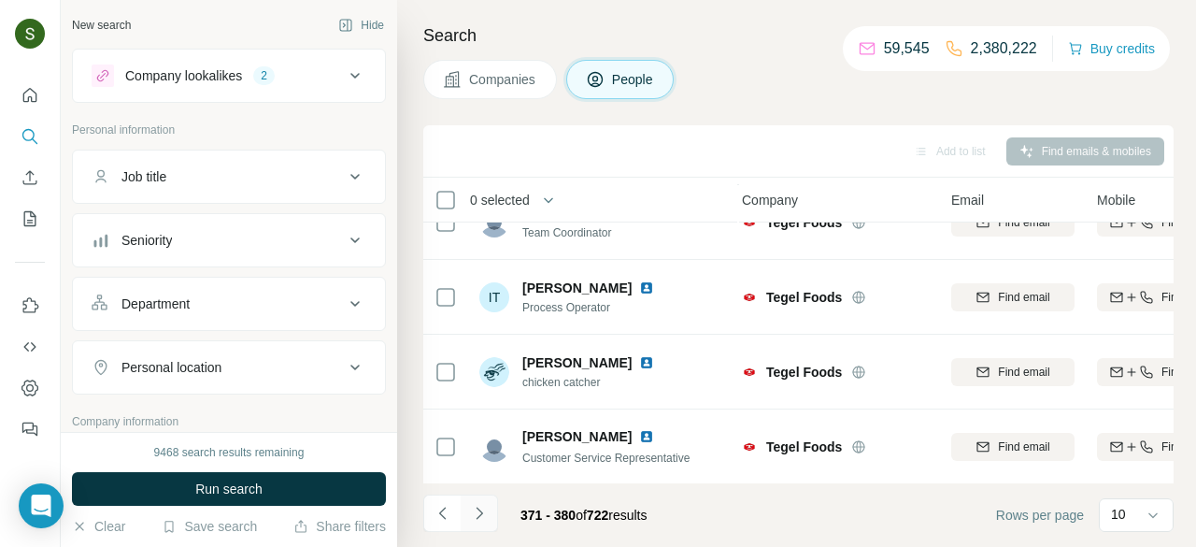
click at [491, 517] on button "Navigate to next page" at bounding box center [479, 512] width 37 height 37
click at [487, 513] on icon "Navigate to next page" at bounding box center [479, 513] width 19 height 19
click at [479, 518] on icon "Navigate to next page" at bounding box center [479, 513] width 19 height 19
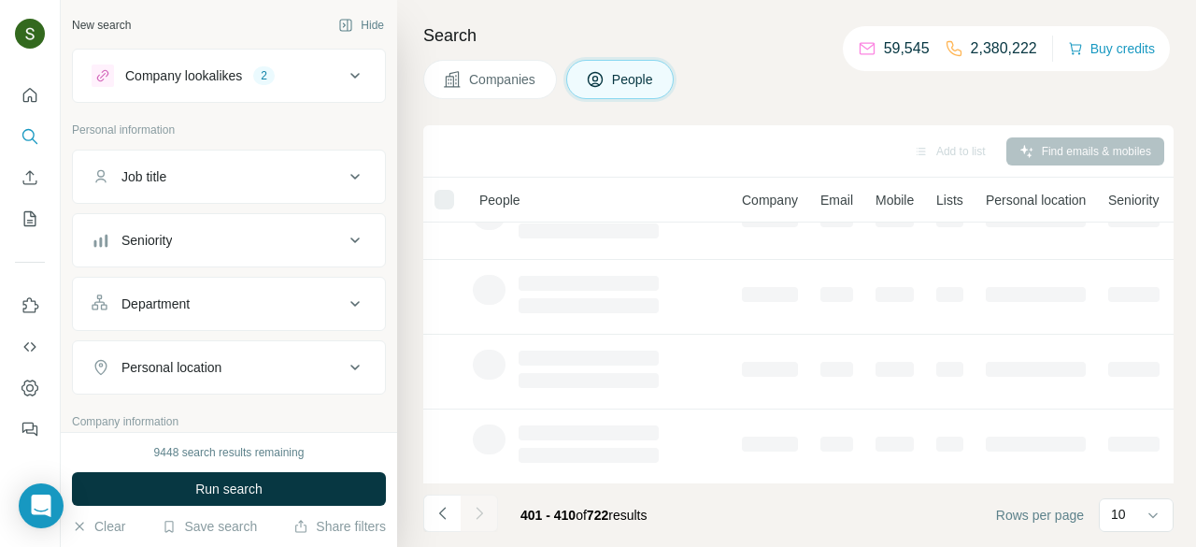
scroll to position [0, 0]
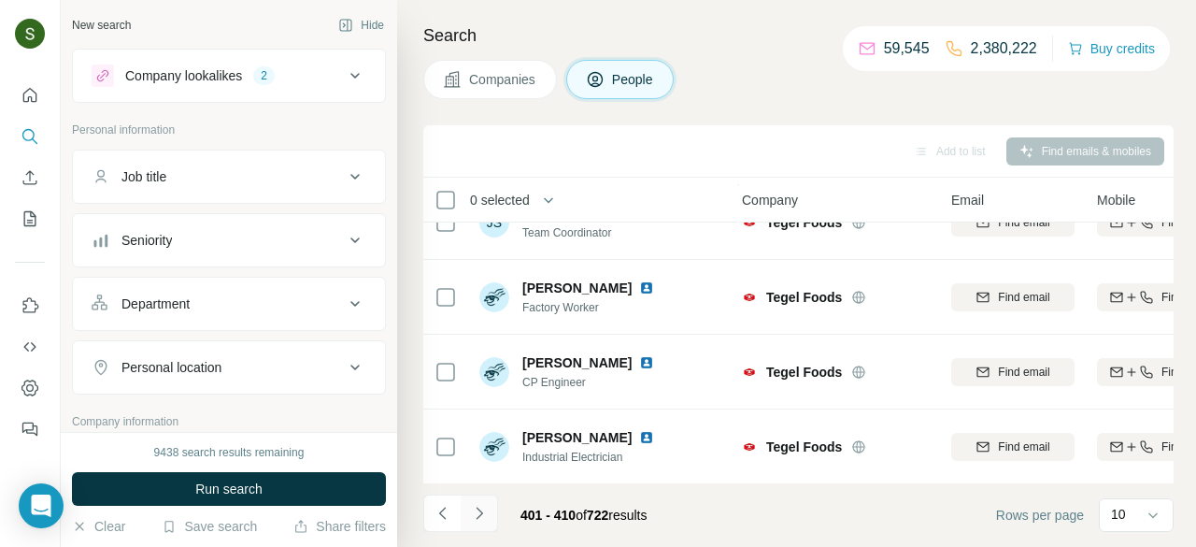
click at [487, 521] on icon "Navigate to next page" at bounding box center [479, 513] width 19 height 19
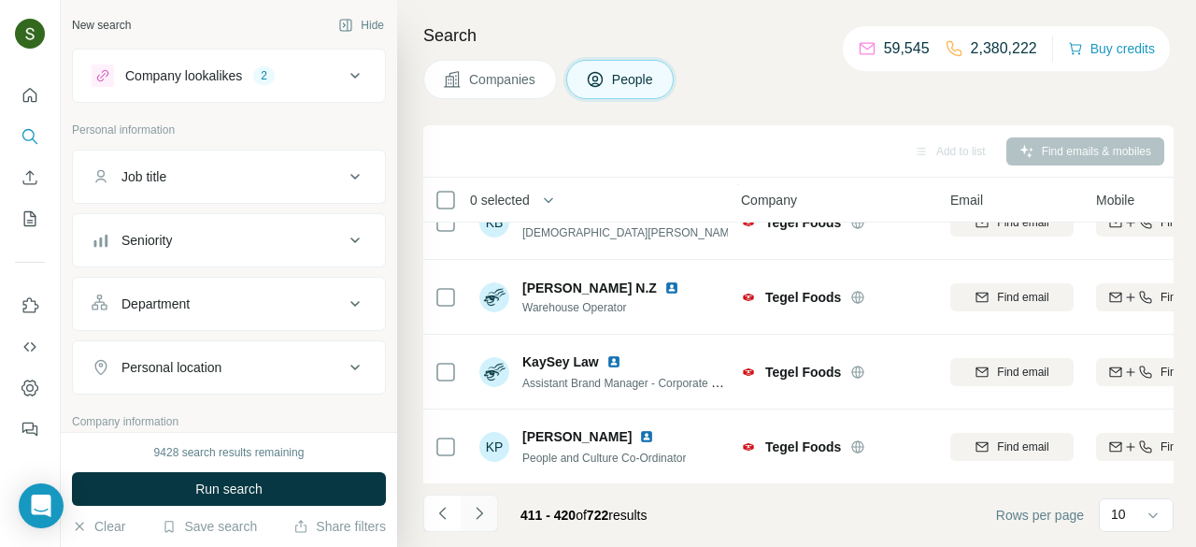
click at [477, 508] on icon "Navigate to next page" at bounding box center [479, 513] width 7 height 12
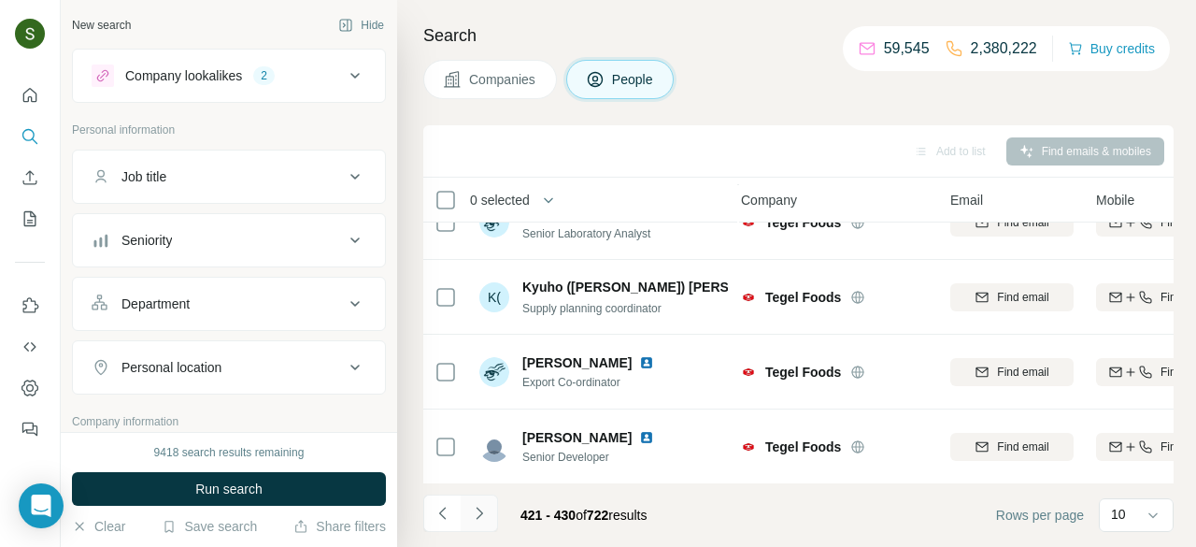
click at [470, 512] on icon "Navigate to next page" at bounding box center [479, 513] width 19 height 19
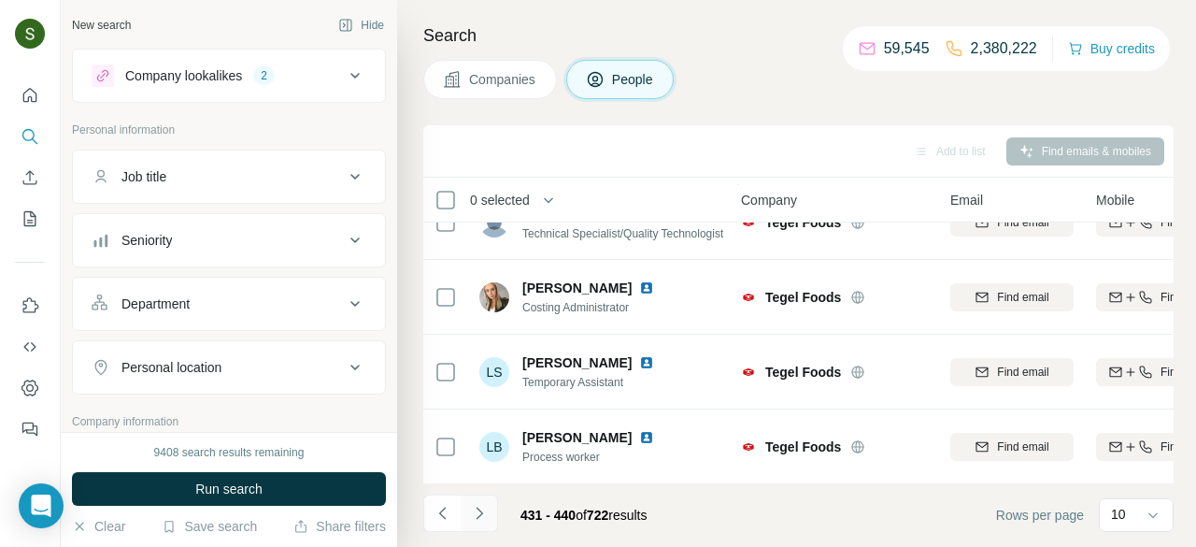
click at [484, 520] on icon "Navigate to next page" at bounding box center [479, 513] width 19 height 19
click at [478, 517] on icon "Navigate to next page" at bounding box center [479, 513] width 19 height 19
click at [488, 521] on button "Navigate to next page" at bounding box center [479, 512] width 37 height 37
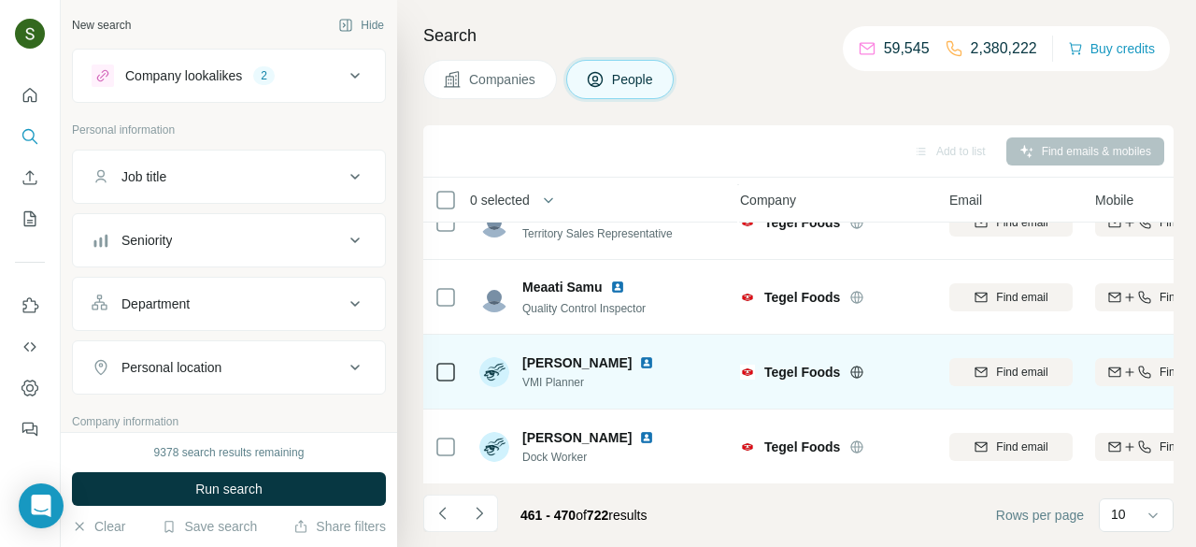
scroll to position [0, 8]
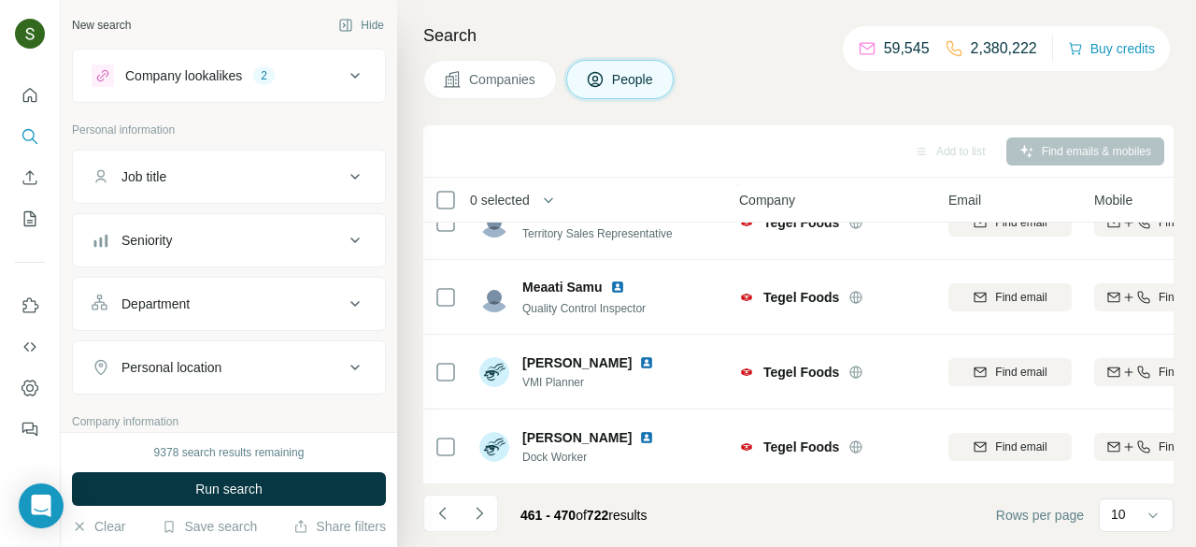
click at [502, 521] on div "461 - 470 of 722 results" at bounding box center [542, 514] width 238 height 41
click at [494, 518] on button "Navigate to next page" at bounding box center [479, 512] width 37 height 37
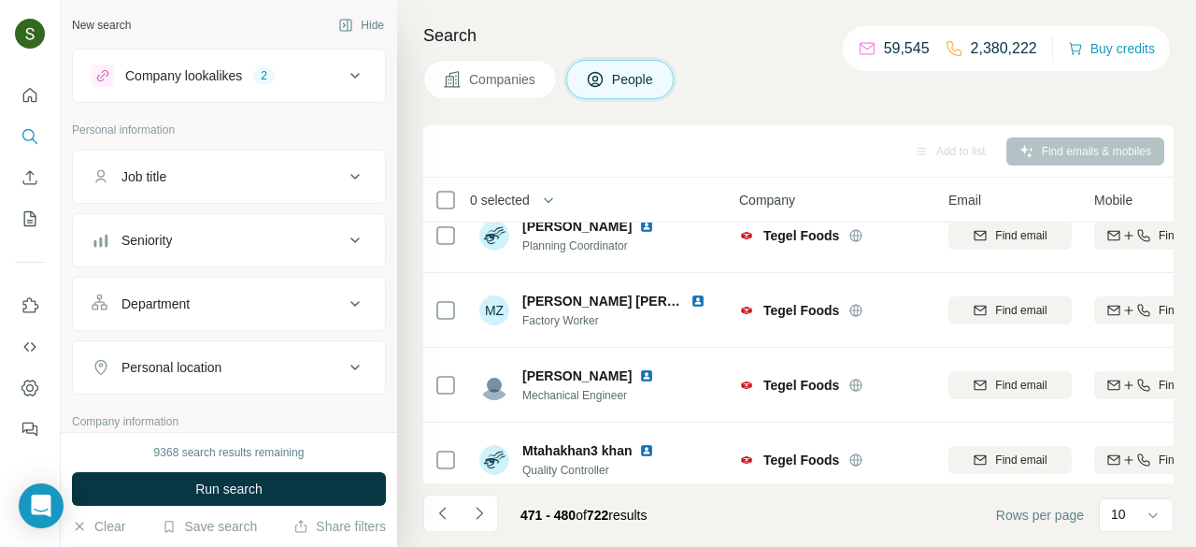
scroll to position [486, 9]
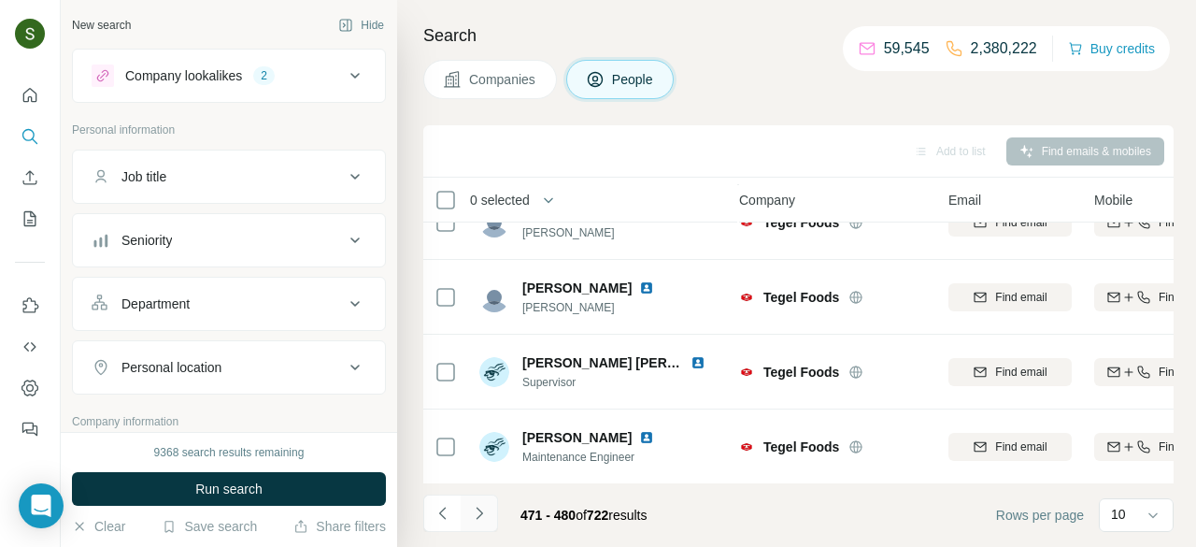
click at [485, 510] on icon "Navigate to next page" at bounding box center [479, 513] width 19 height 19
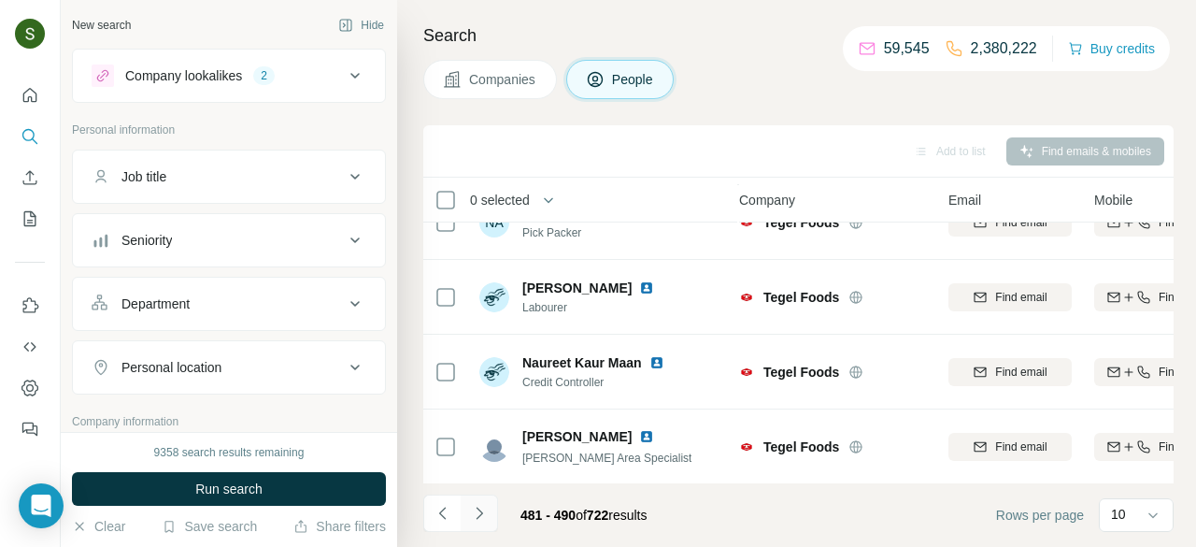
click at [477, 521] on icon "Navigate to next page" at bounding box center [479, 513] width 19 height 19
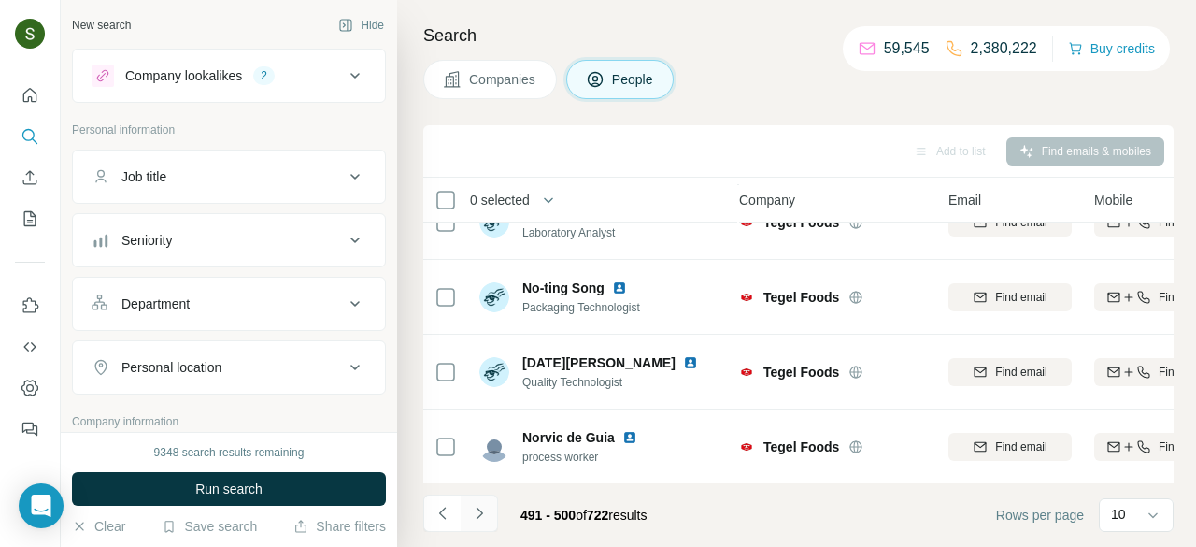
click at [485, 519] on icon "Navigate to next page" at bounding box center [479, 513] width 19 height 19
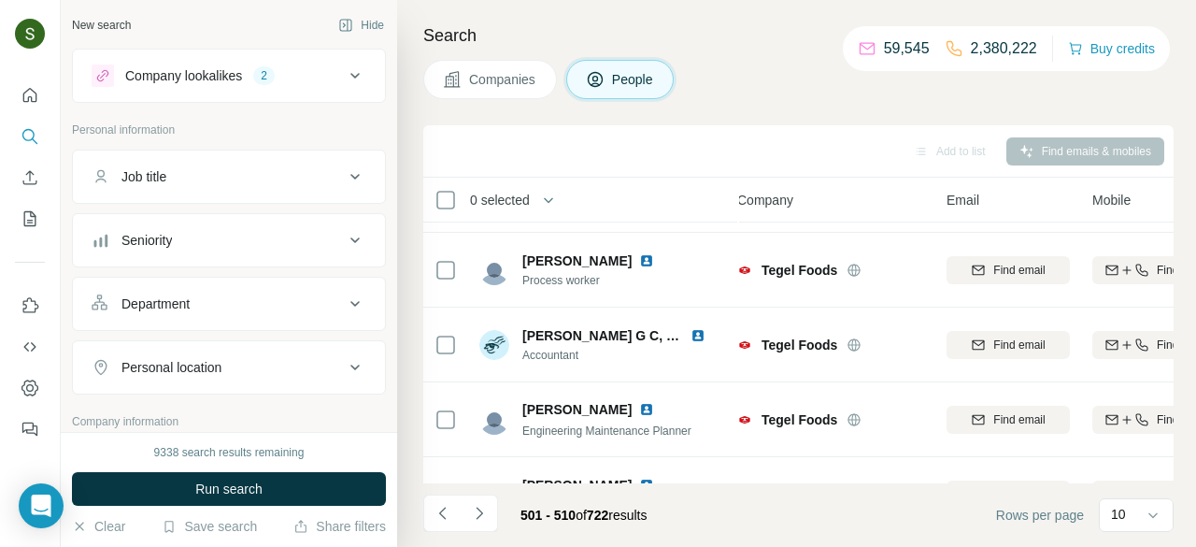
scroll to position [486, 11]
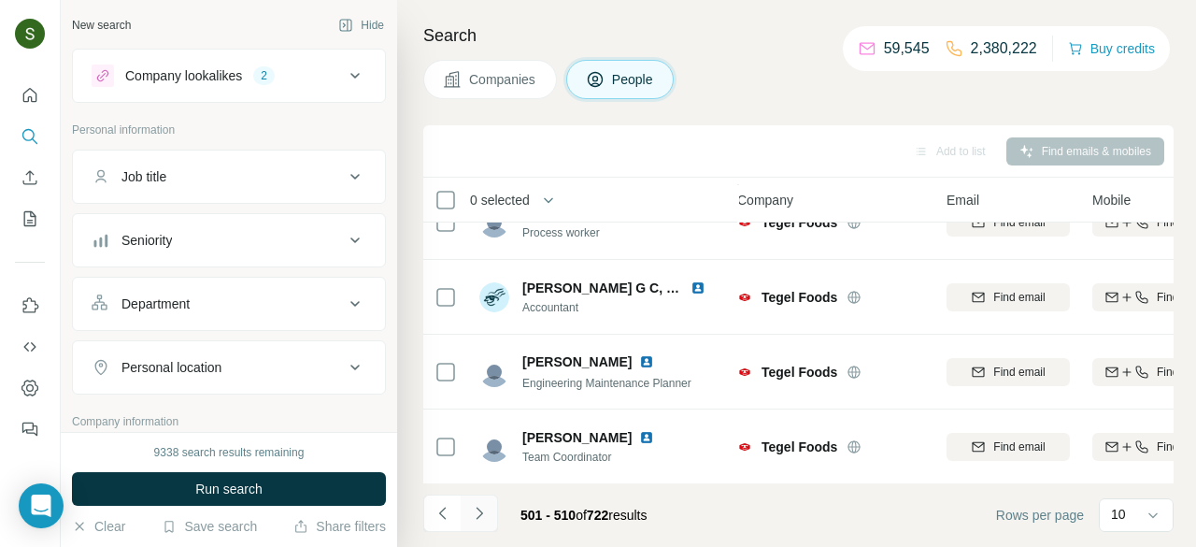
click at [482, 521] on icon "Navigate to next page" at bounding box center [479, 513] width 19 height 19
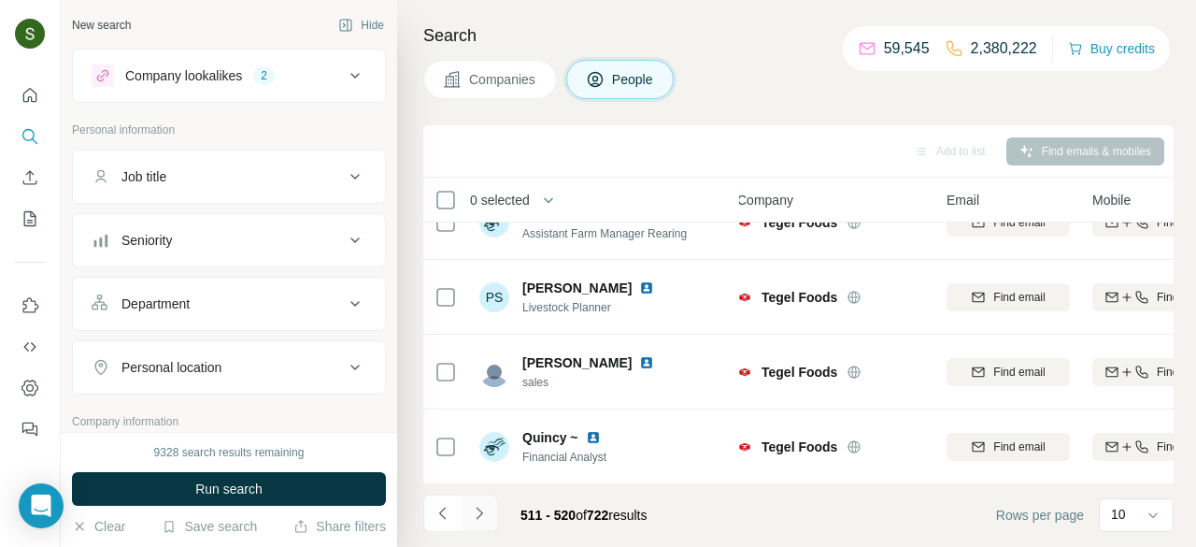
click at [477, 512] on icon "Navigate to next page" at bounding box center [479, 513] width 19 height 19
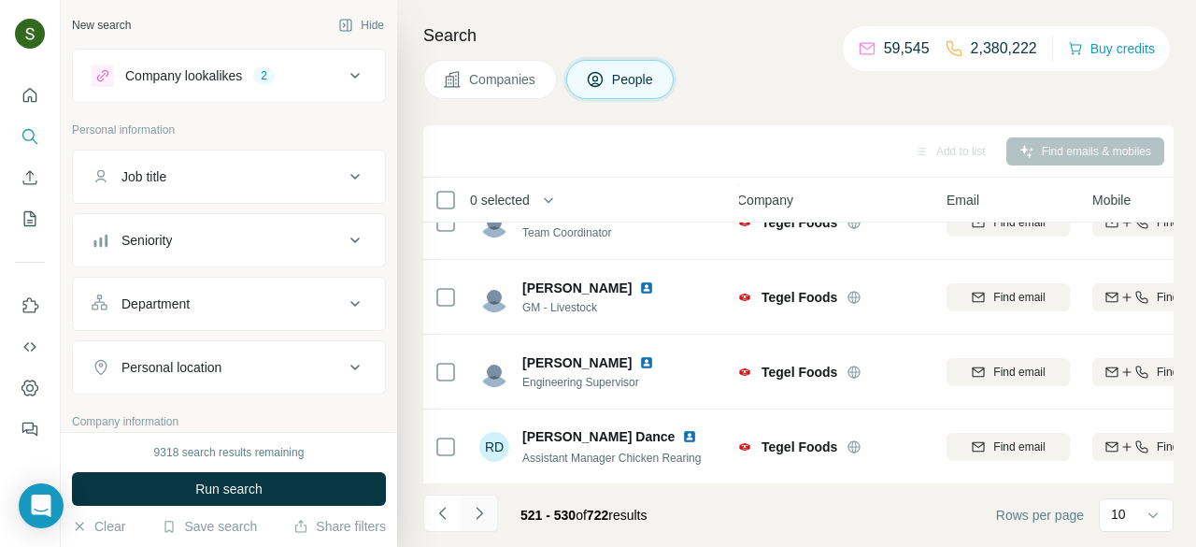
click at [481, 521] on icon "Navigate to next page" at bounding box center [479, 513] width 19 height 19
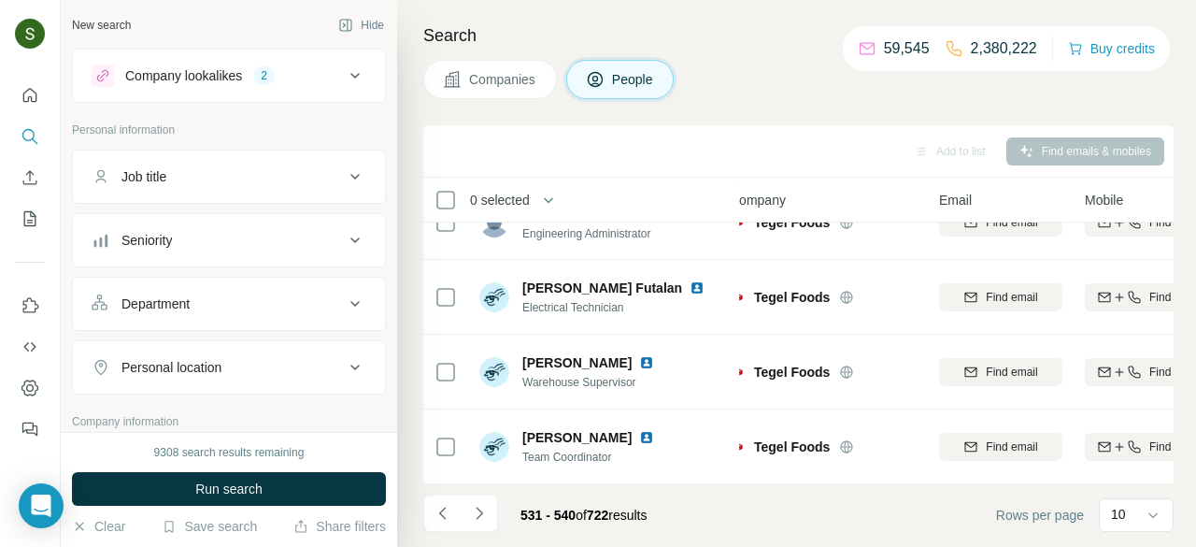
scroll to position [486, 20]
click at [483, 503] on button "Navigate to next page" at bounding box center [479, 512] width 37 height 37
click at [470, 495] on button "Navigate to next page" at bounding box center [479, 512] width 37 height 37
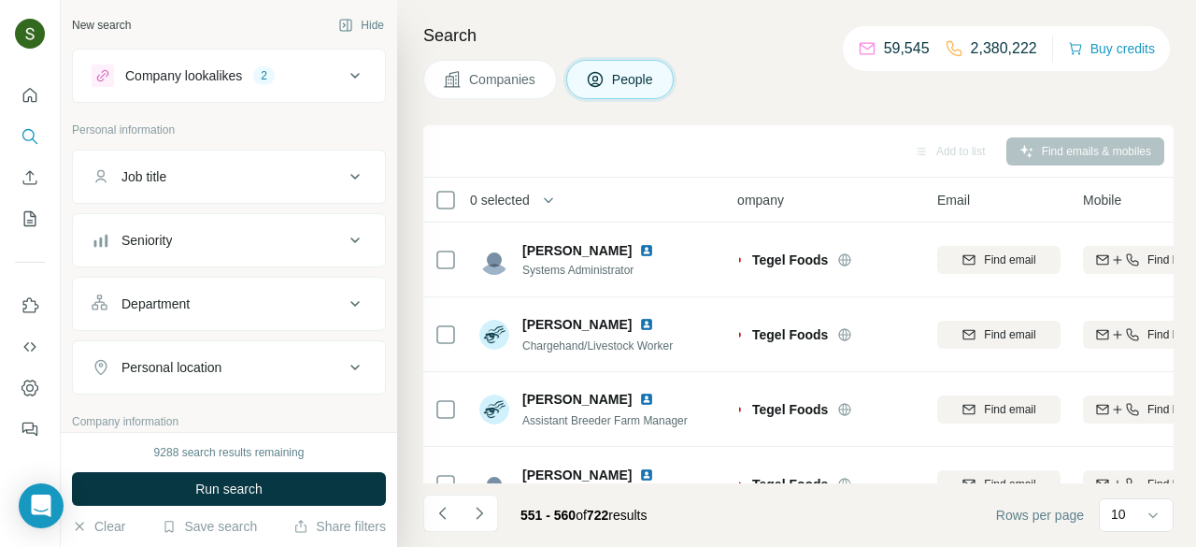
scroll to position [486, 21]
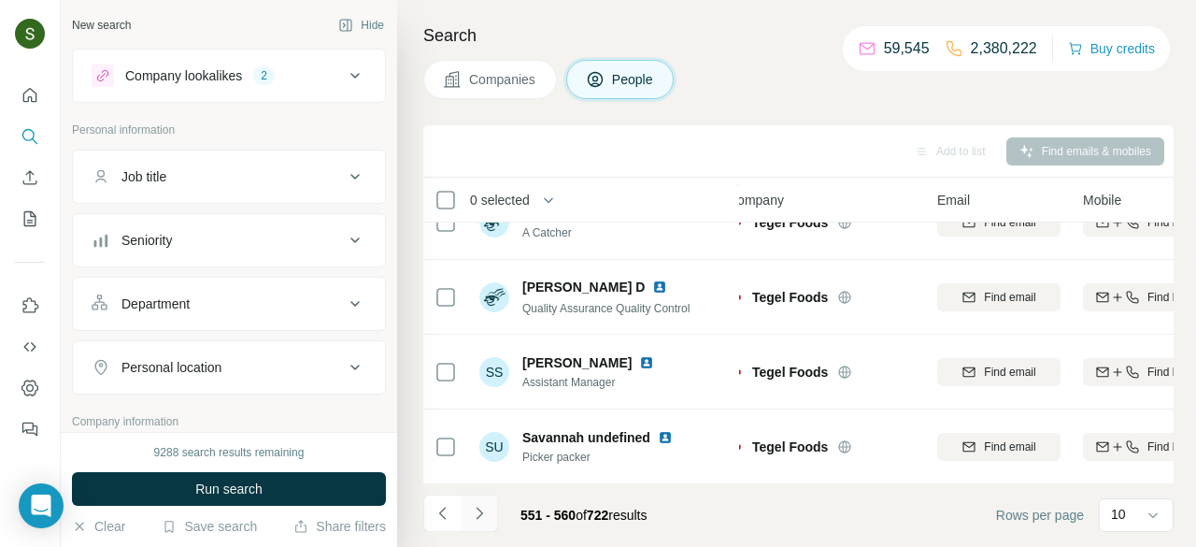
click at [486, 507] on icon "Navigate to next page" at bounding box center [479, 513] width 19 height 19
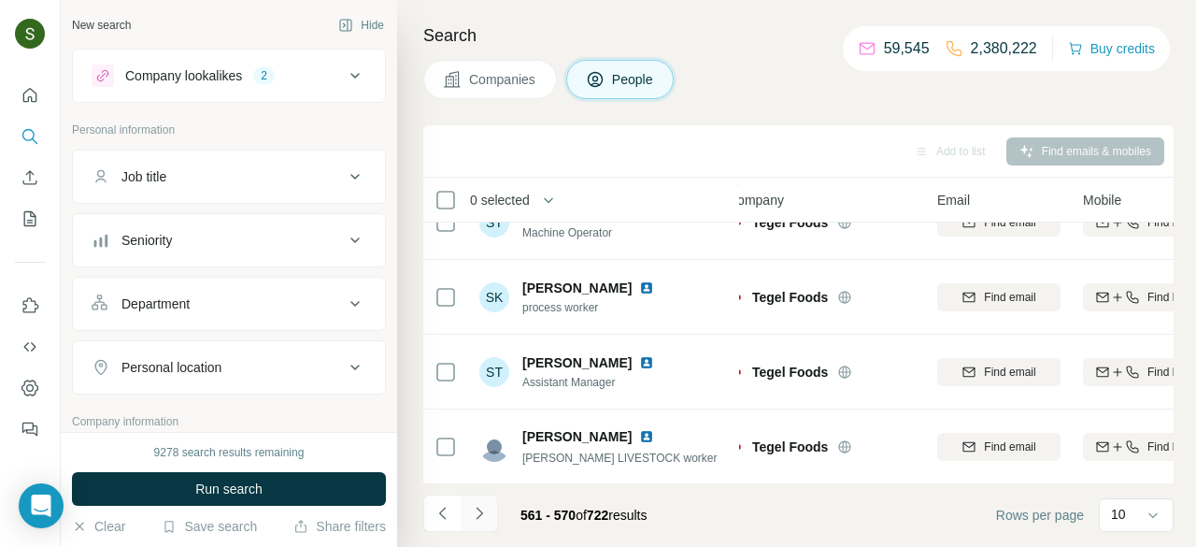
click at [479, 521] on icon "Navigate to next page" at bounding box center [479, 513] width 19 height 19
click at [486, 514] on icon "Navigate to next page" at bounding box center [479, 513] width 19 height 19
click at [481, 514] on icon "Navigate to next page" at bounding box center [479, 513] width 19 height 19
click at [489, 508] on button "Navigate to next page" at bounding box center [479, 512] width 37 height 37
click at [481, 517] on icon "Navigate to next page" at bounding box center [479, 513] width 19 height 19
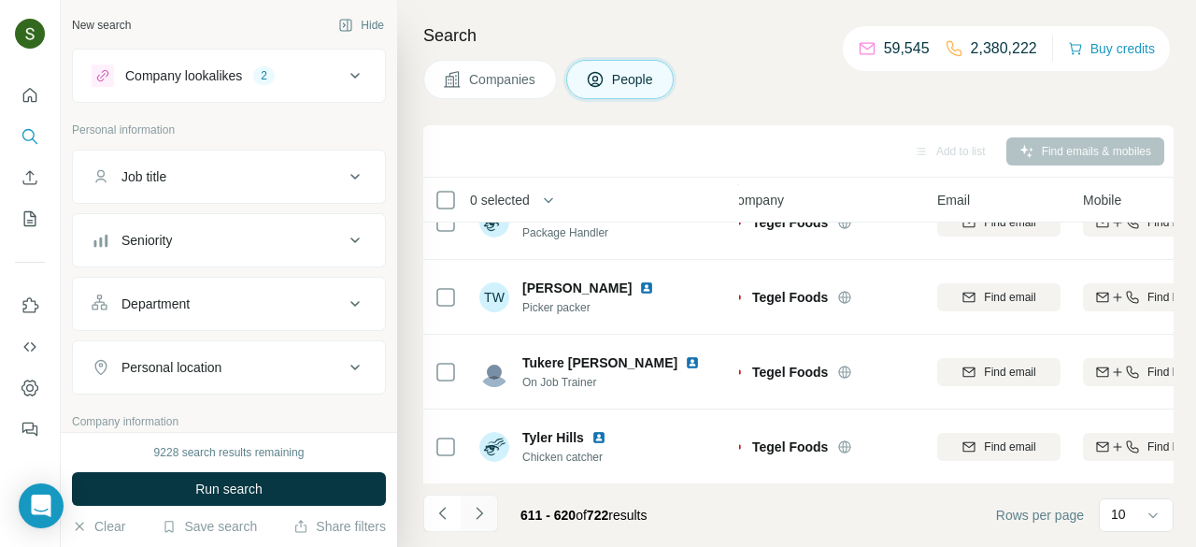
click at [487, 522] on button "Navigate to next page" at bounding box center [479, 512] width 37 height 37
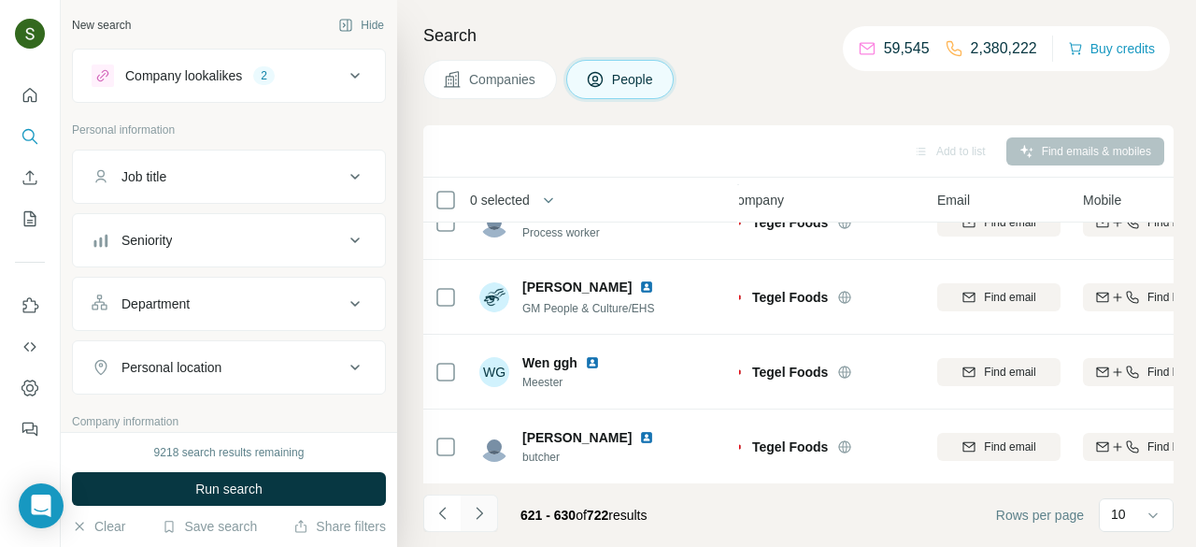
click at [481, 516] on icon "Navigate to next page" at bounding box center [479, 513] width 19 height 19
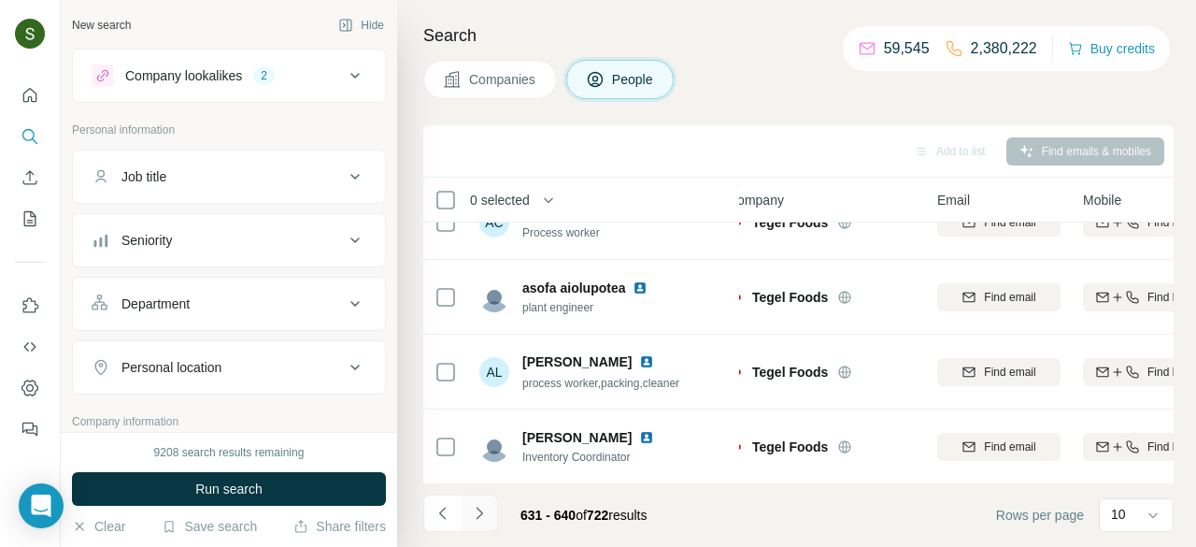
click at [477, 521] on icon "Navigate to next page" at bounding box center [479, 513] width 19 height 19
click at [475, 516] on icon "Navigate to next page" at bounding box center [479, 513] width 19 height 19
click at [480, 522] on button "Navigate to next page" at bounding box center [479, 512] width 37 height 37
click at [478, 521] on icon "Navigate to next page" at bounding box center [479, 513] width 19 height 19
click at [481, 508] on icon "Navigate to next page" at bounding box center [479, 513] width 19 height 19
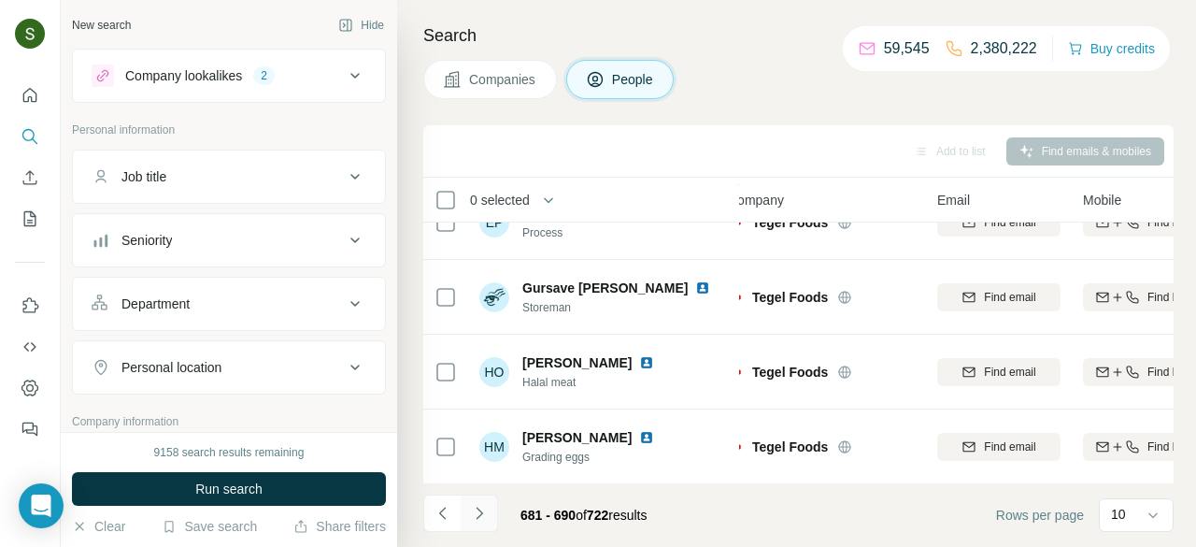
click at [490, 518] on button "Navigate to next page" at bounding box center [479, 512] width 37 height 37
click at [479, 516] on icon "Navigate to next page" at bounding box center [479, 513] width 19 height 19
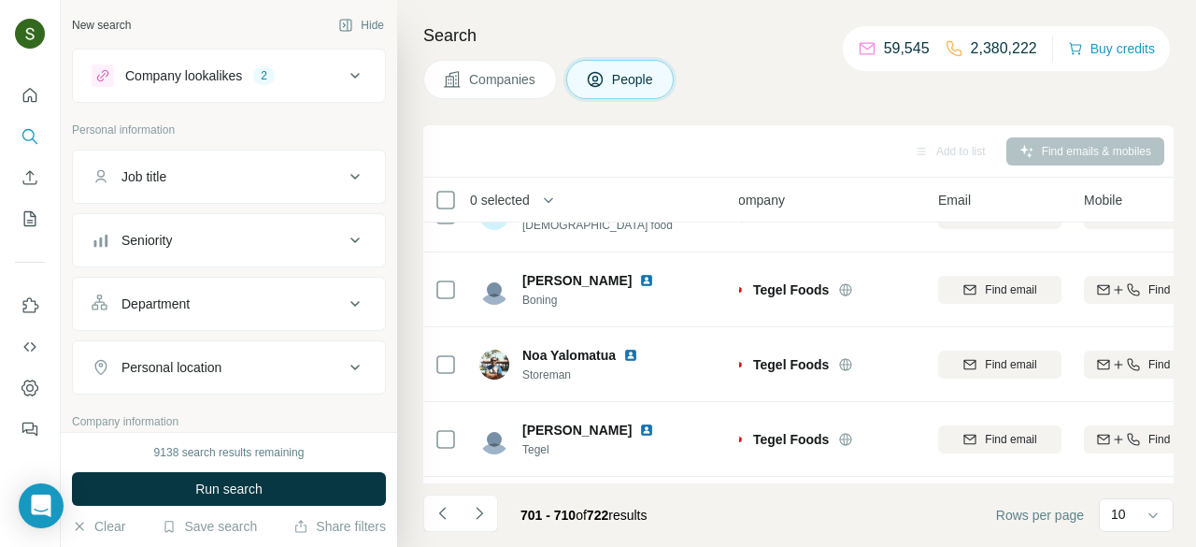
scroll to position [486, 20]
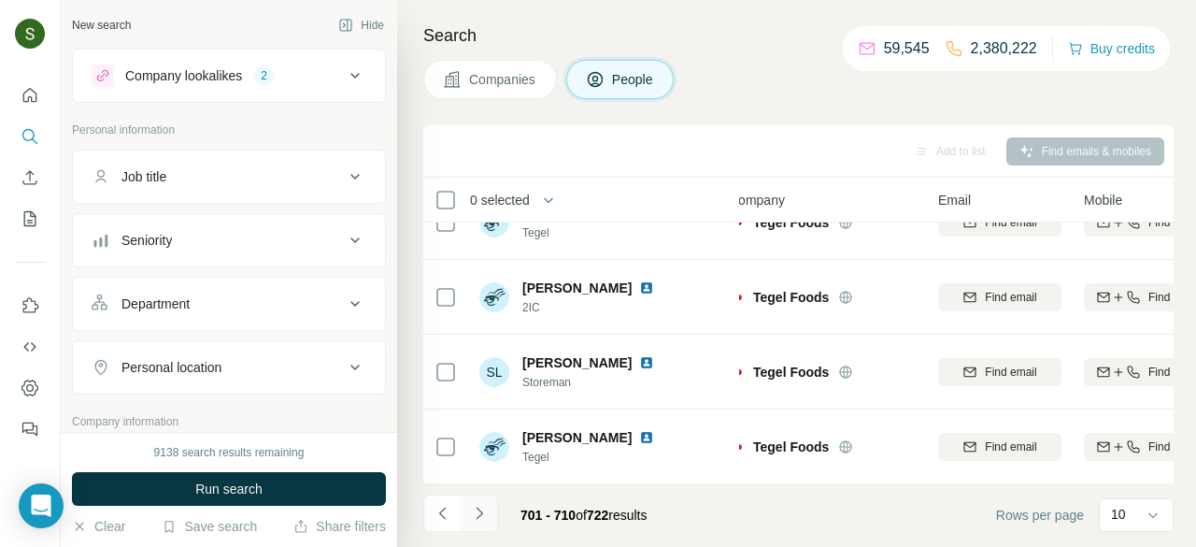
click at [478, 506] on icon "Navigate to next page" at bounding box center [479, 513] width 19 height 19
click at [480, 515] on icon "Navigate to next page" at bounding box center [479, 513] width 7 height 12
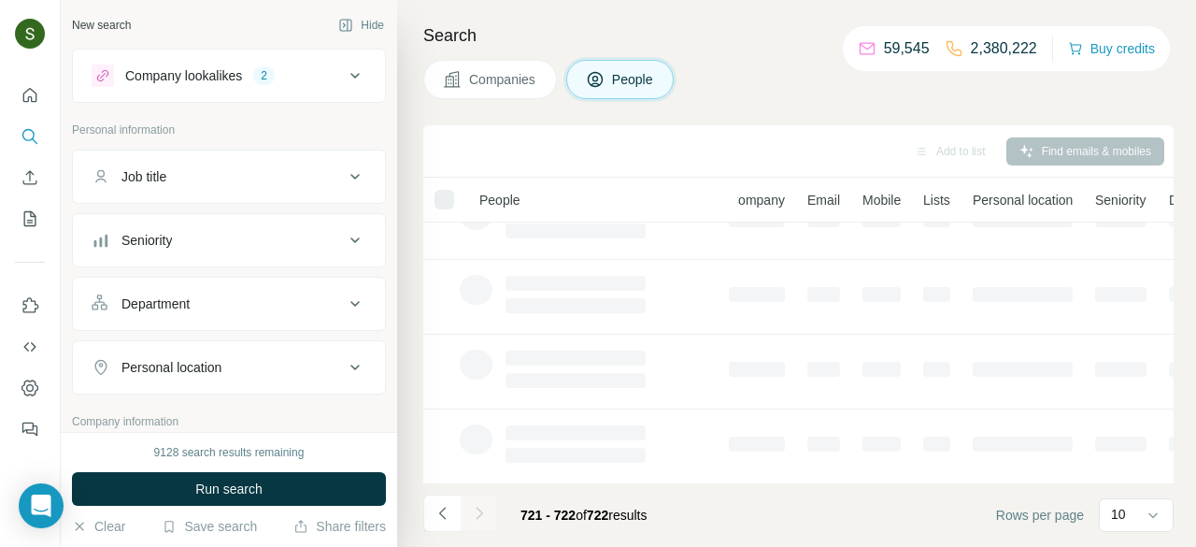
scroll to position [0, 20]
